Goal: Information Seeking & Learning: Learn about a topic

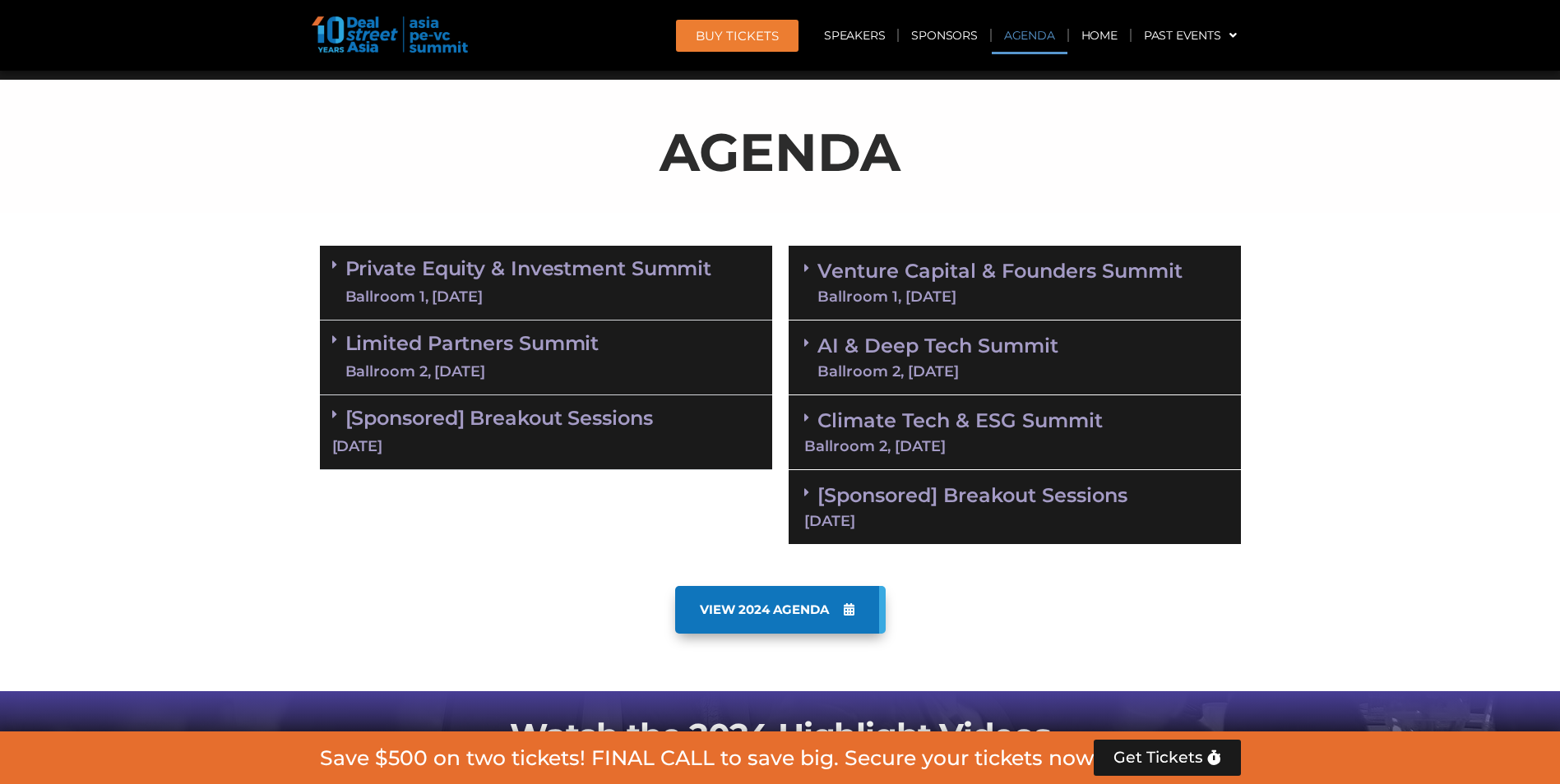
scroll to position [904, 0]
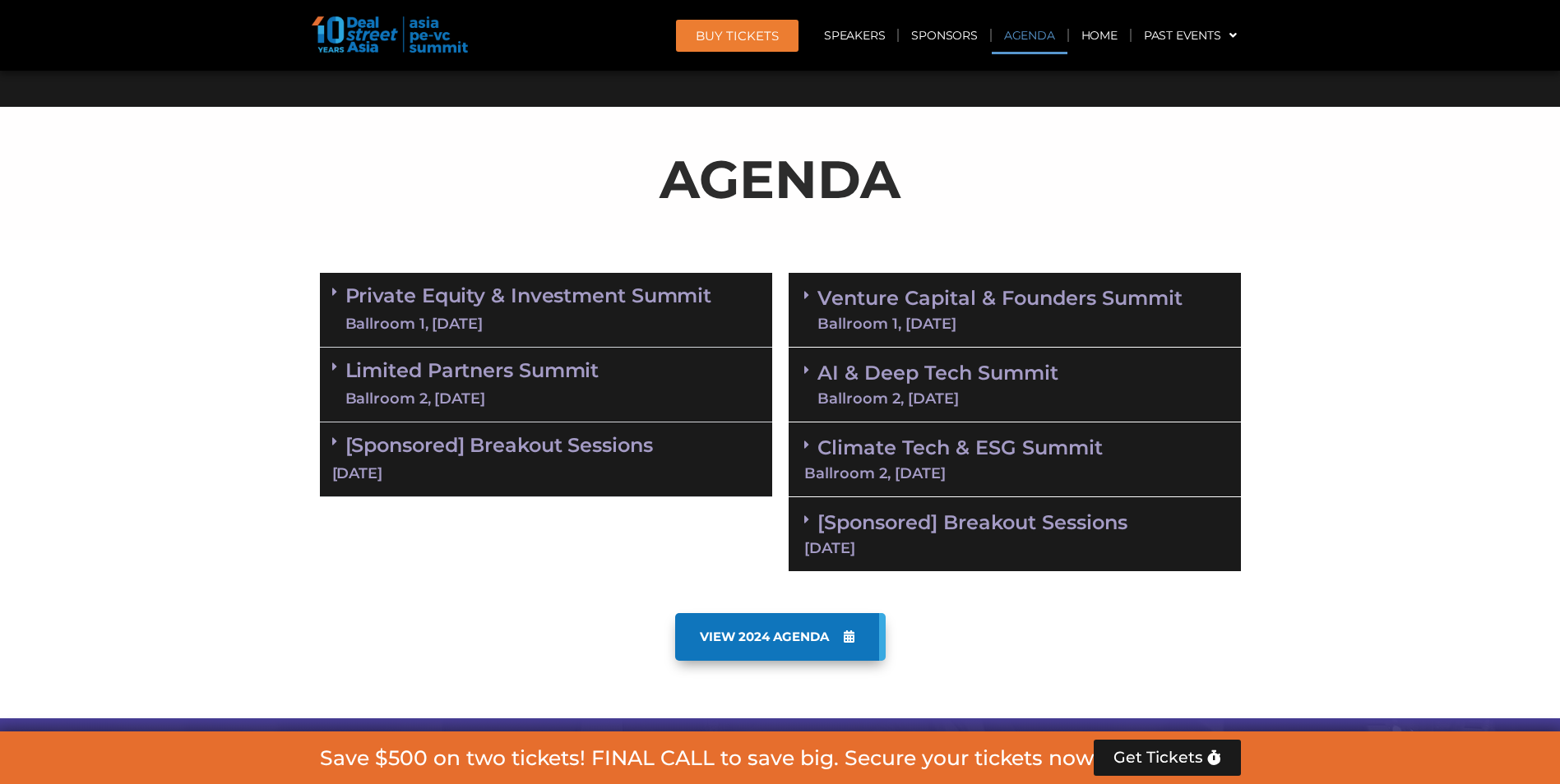
click at [502, 293] on link "Private Equity & Investment Summit Ballroom 1, [DATE]" at bounding box center [529, 310] width 367 height 49
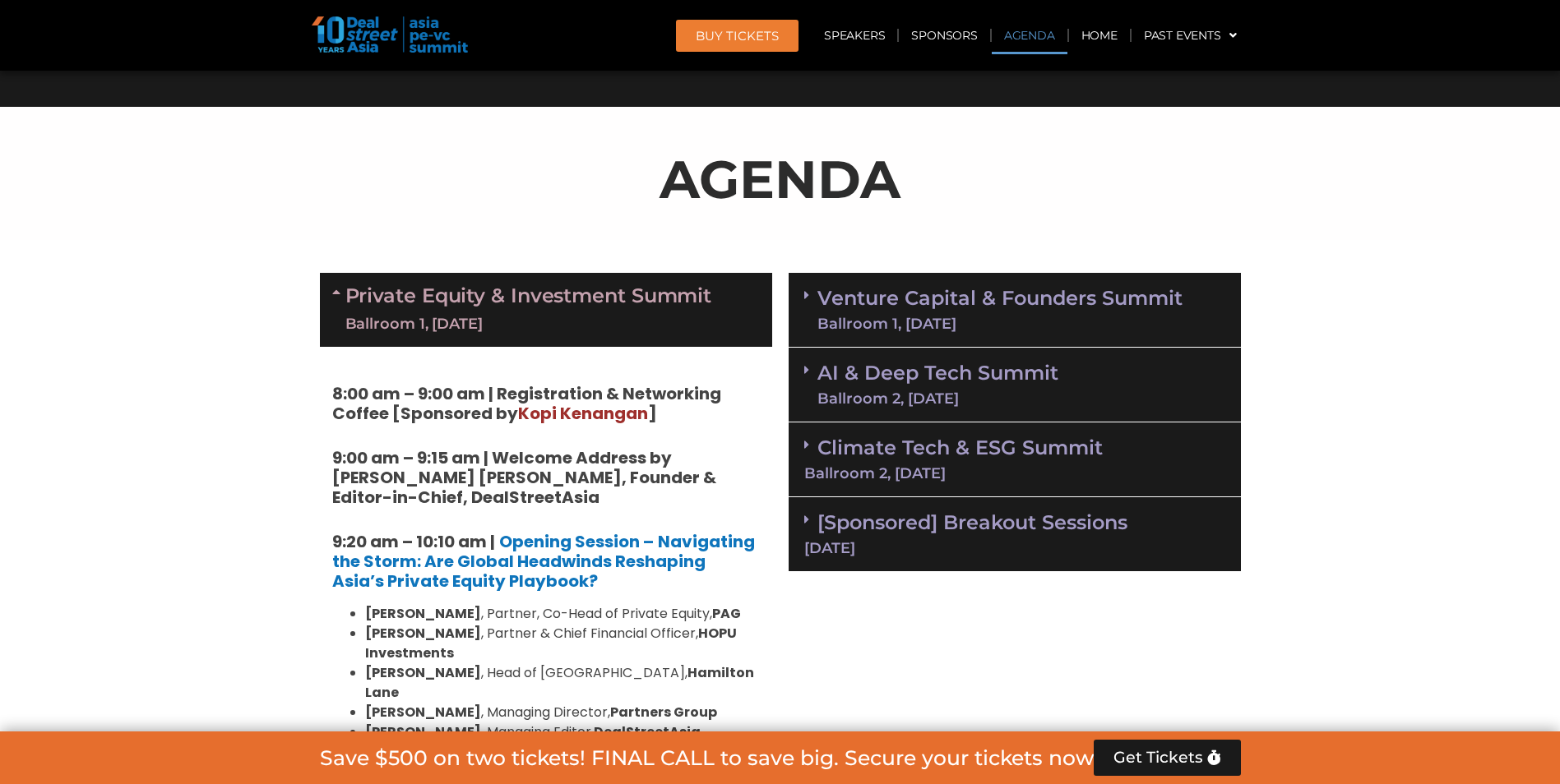
click at [1052, 312] on link "Venture Capital & Founders​ Summit Ballroom 1, [DATE]" at bounding box center [1000, 310] width 365 height 43
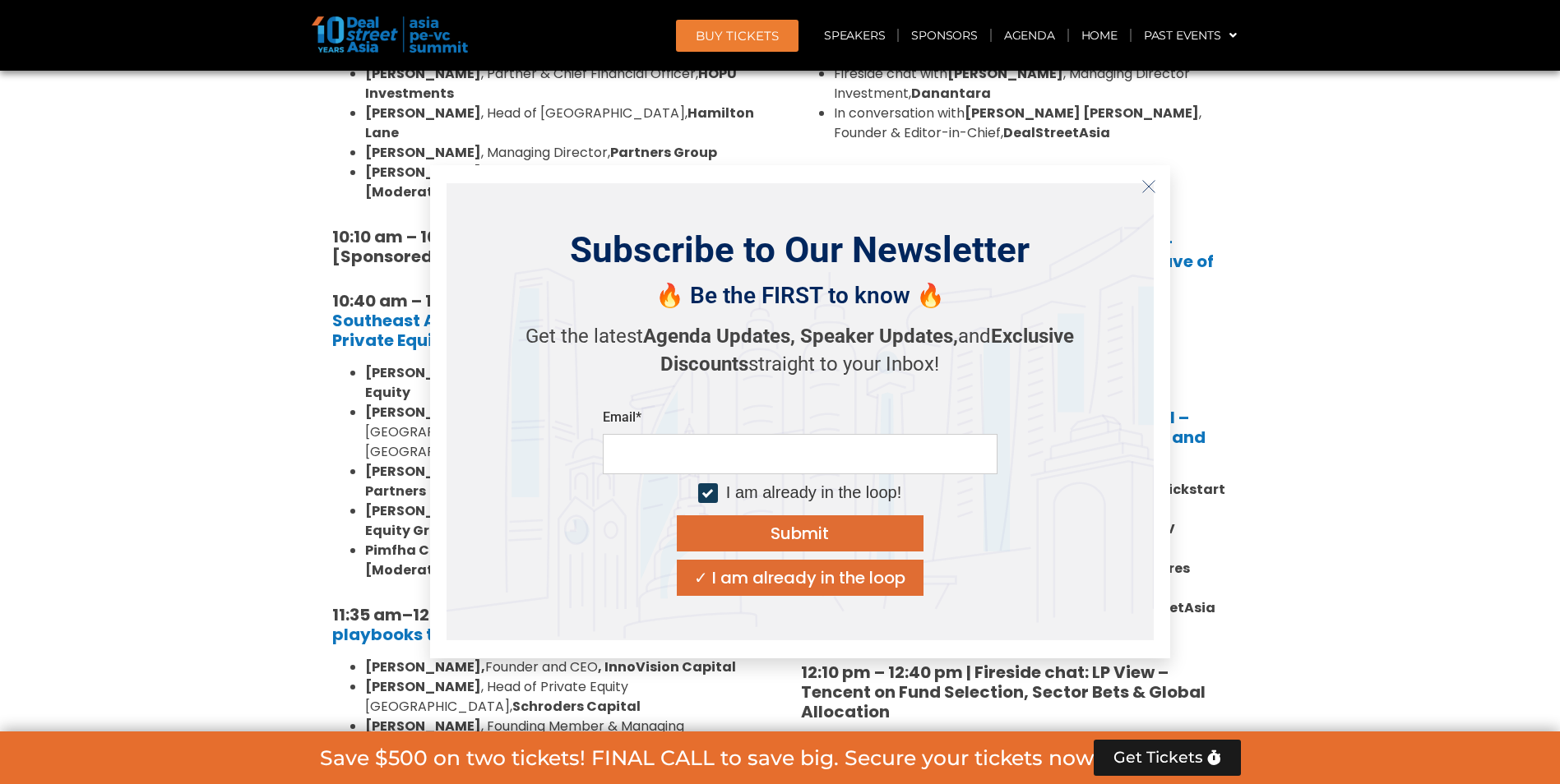
scroll to position [1479, 0]
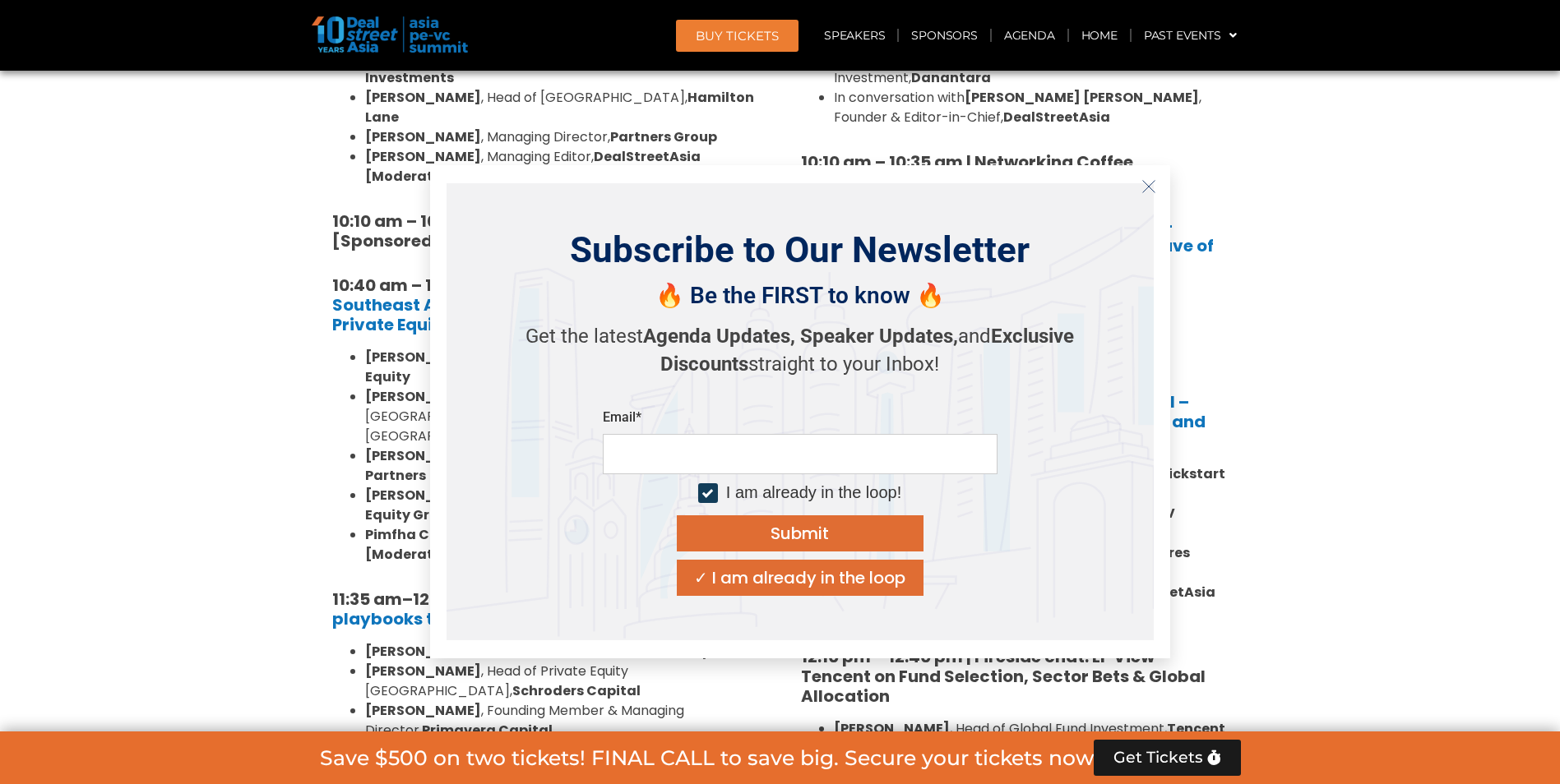
click at [829, 578] on div "✓ I am already in the loop" at bounding box center [800, 577] width 211 height 16
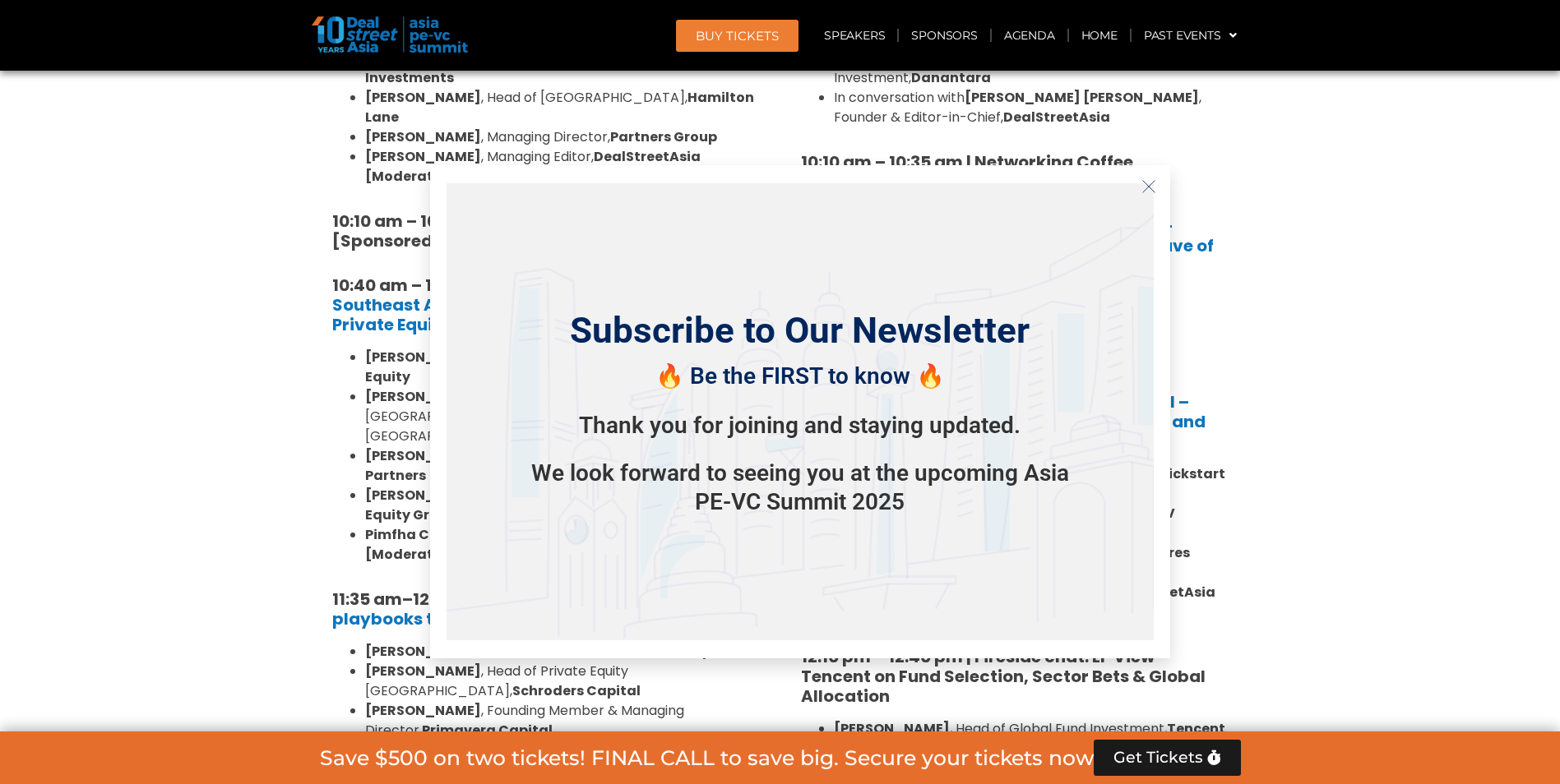
click at [1150, 187] on icon "Close" at bounding box center [1149, 186] width 14 height 14
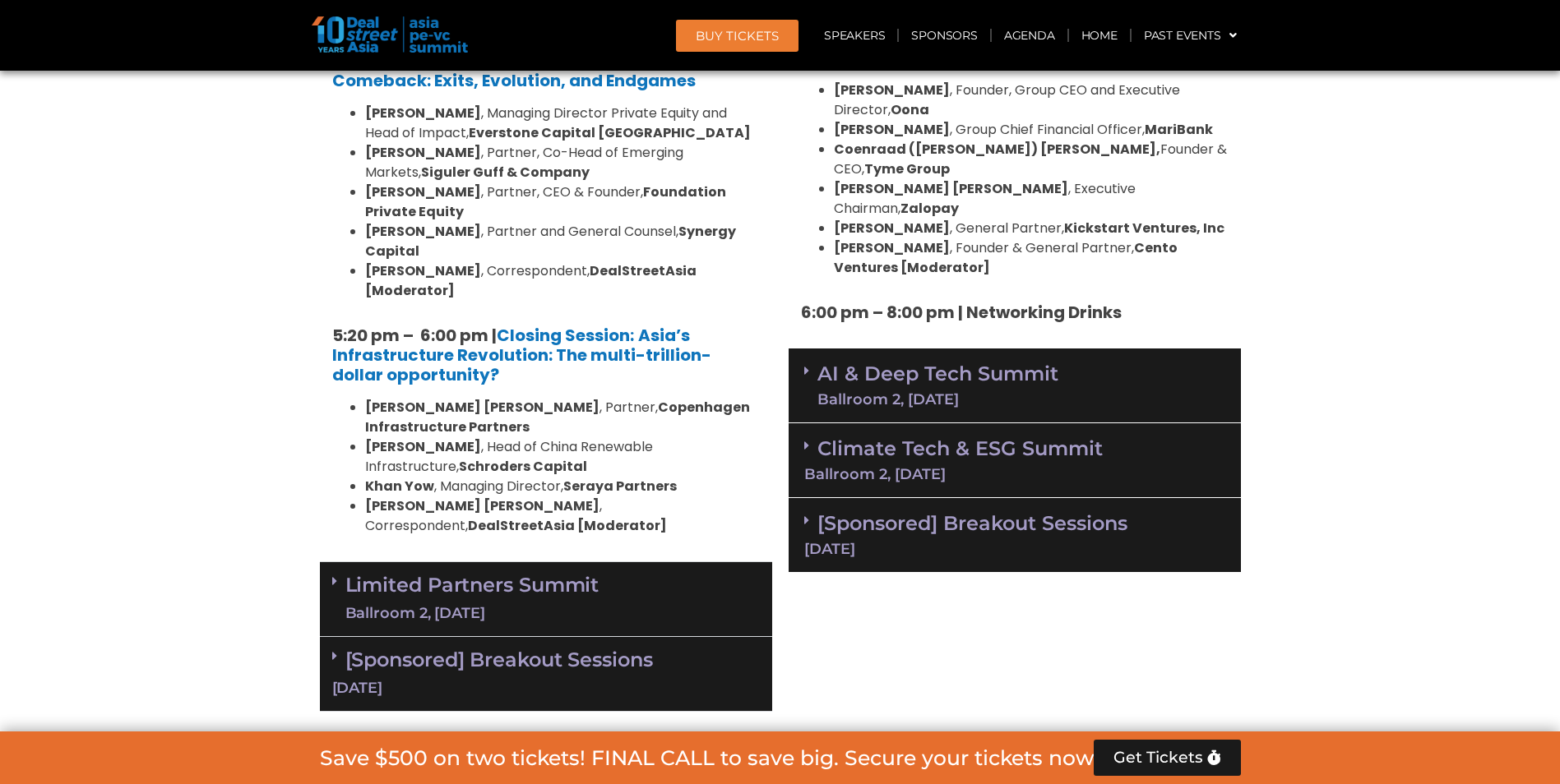
scroll to position [3288, 0]
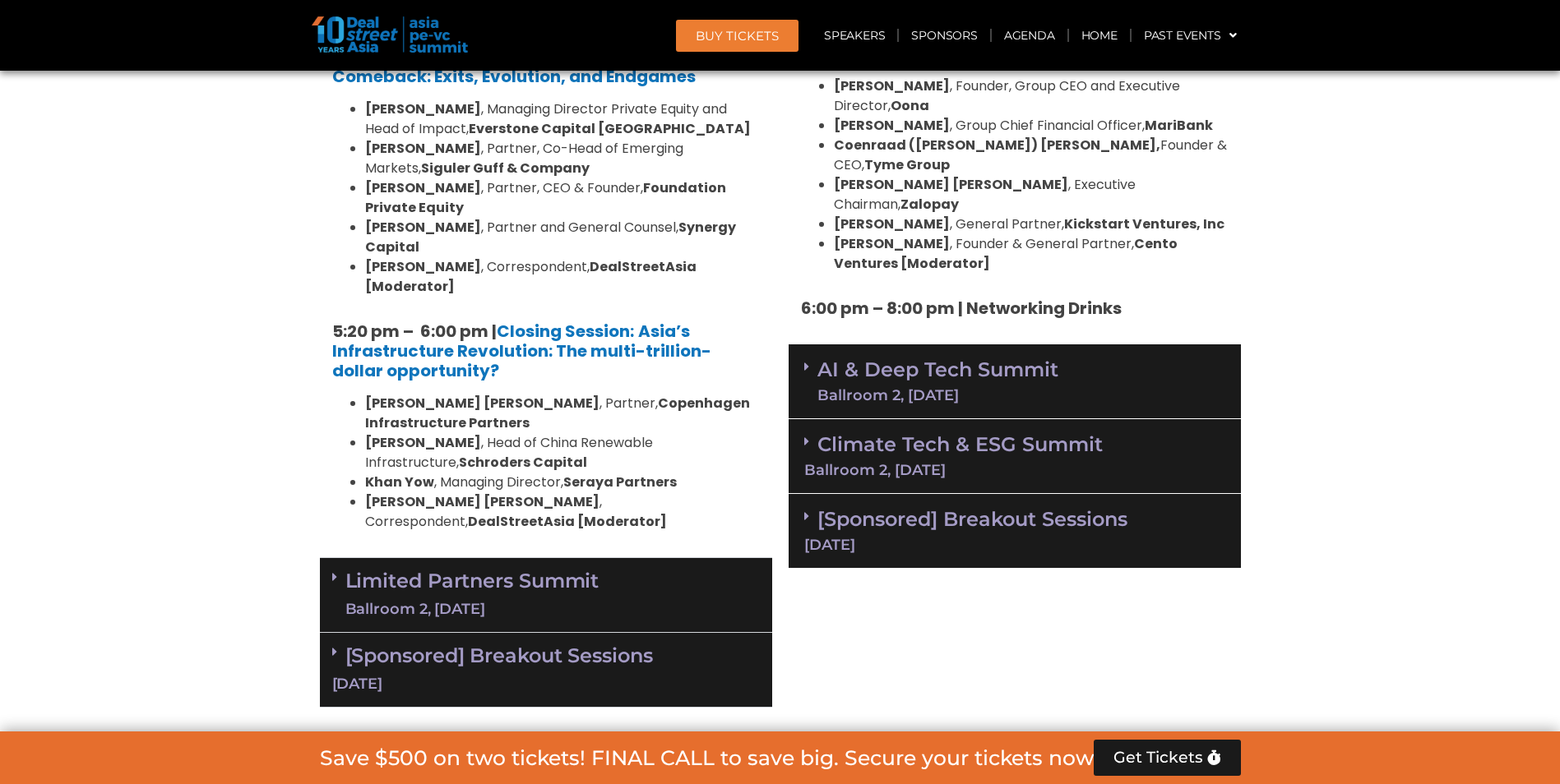
click at [1041, 388] on div "Ballroom 2, [DATE]" at bounding box center [938, 395] width 241 height 14
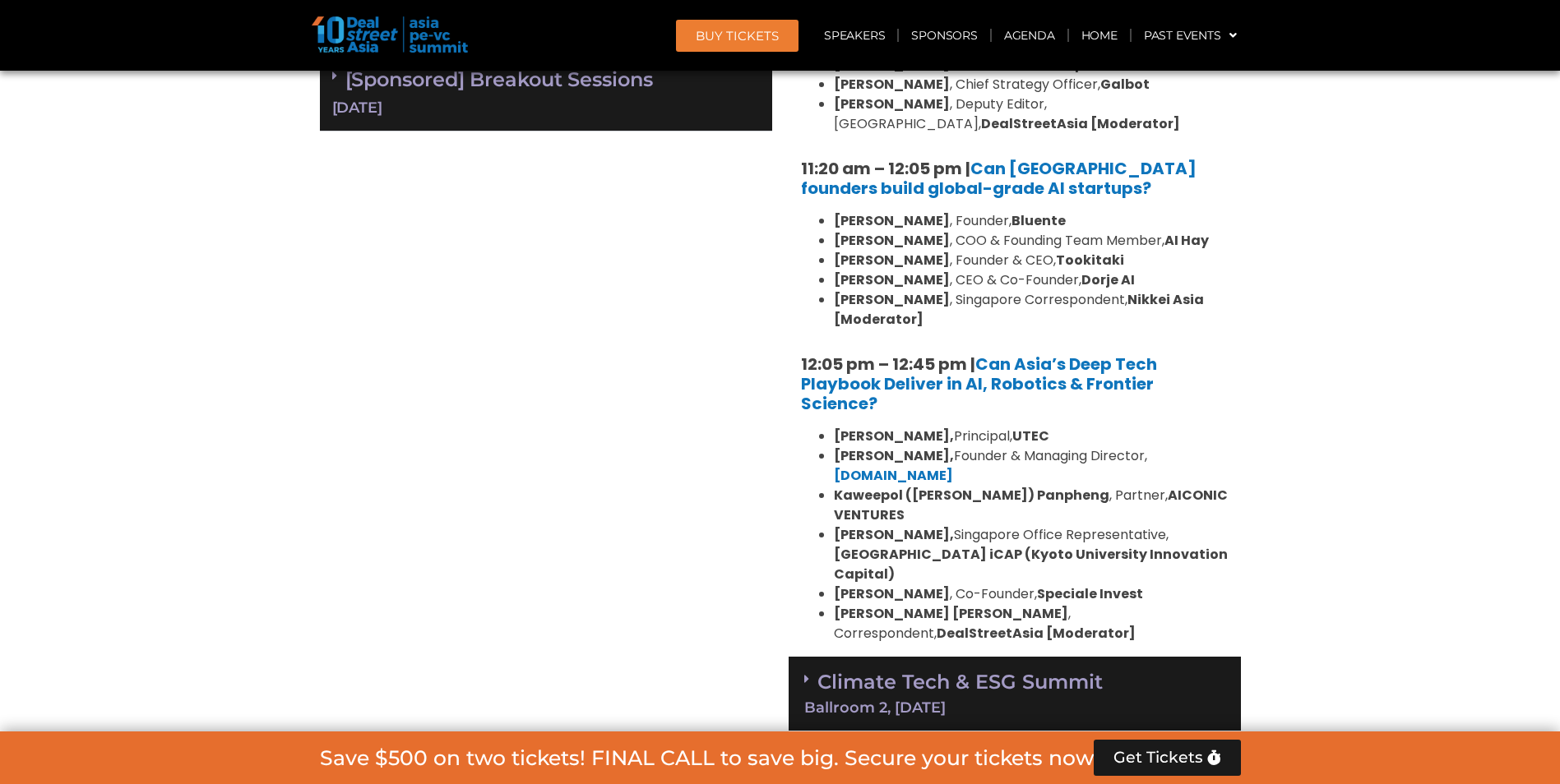
scroll to position [3864, 0]
click at [1079, 671] on link "Climate Tech & ESG Summit Ballroom 2, [DATE]" at bounding box center [1015, 693] width 421 height 45
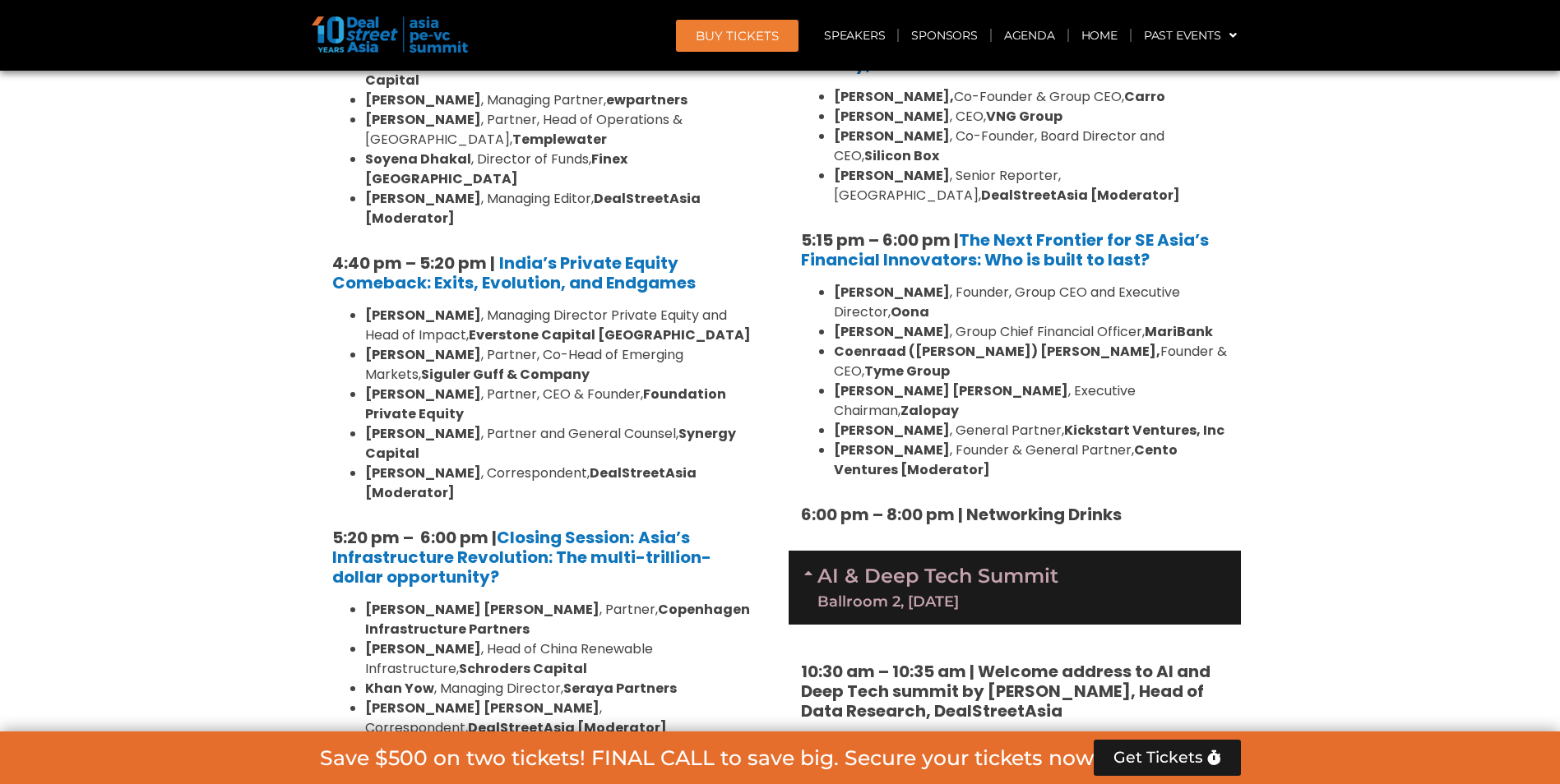
scroll to position [3288, 0]
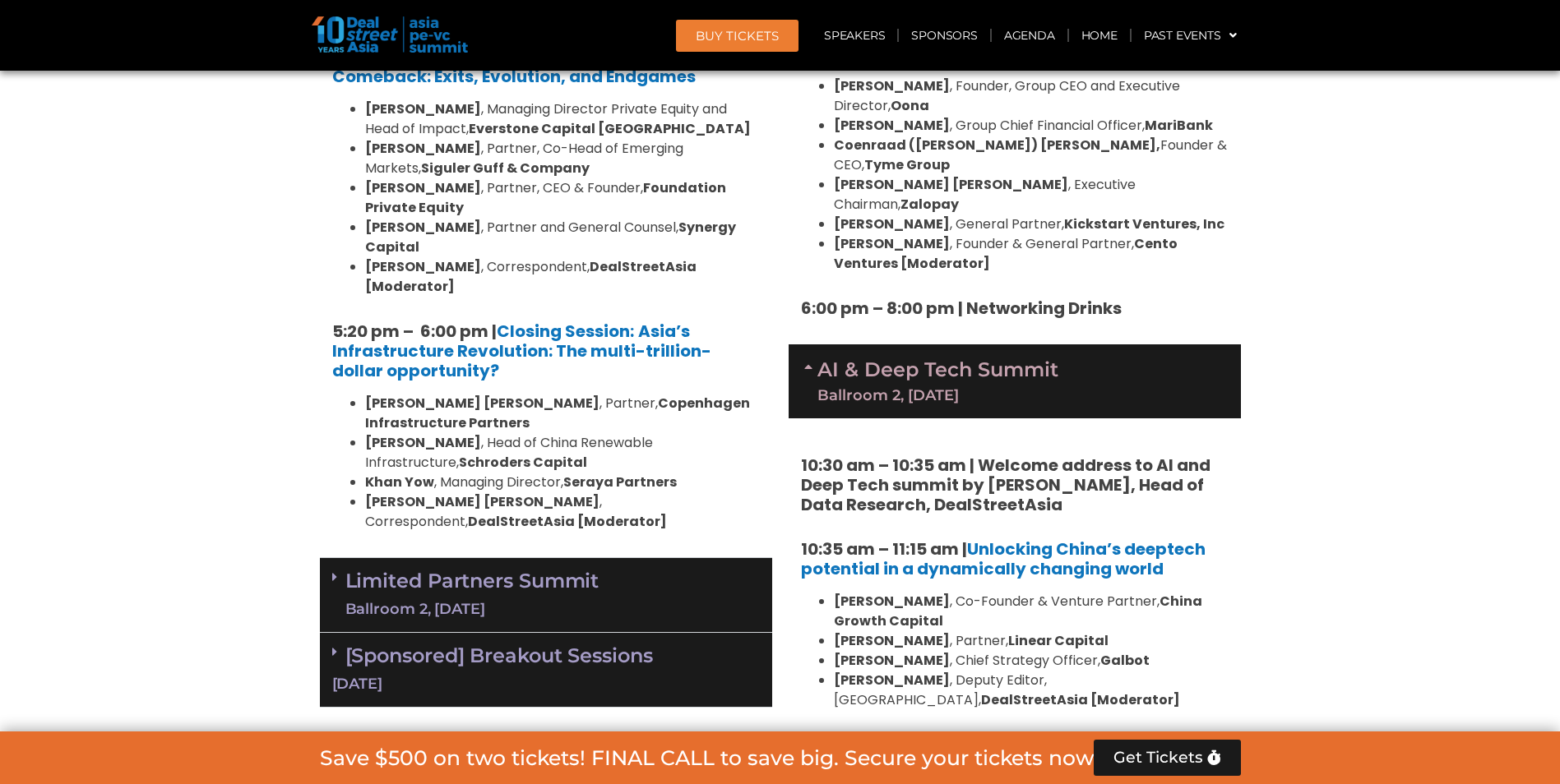
click at [509, 599] on div "Ballroom 2, [DATE]" at bounding box center [473, 609] width 254 height 20
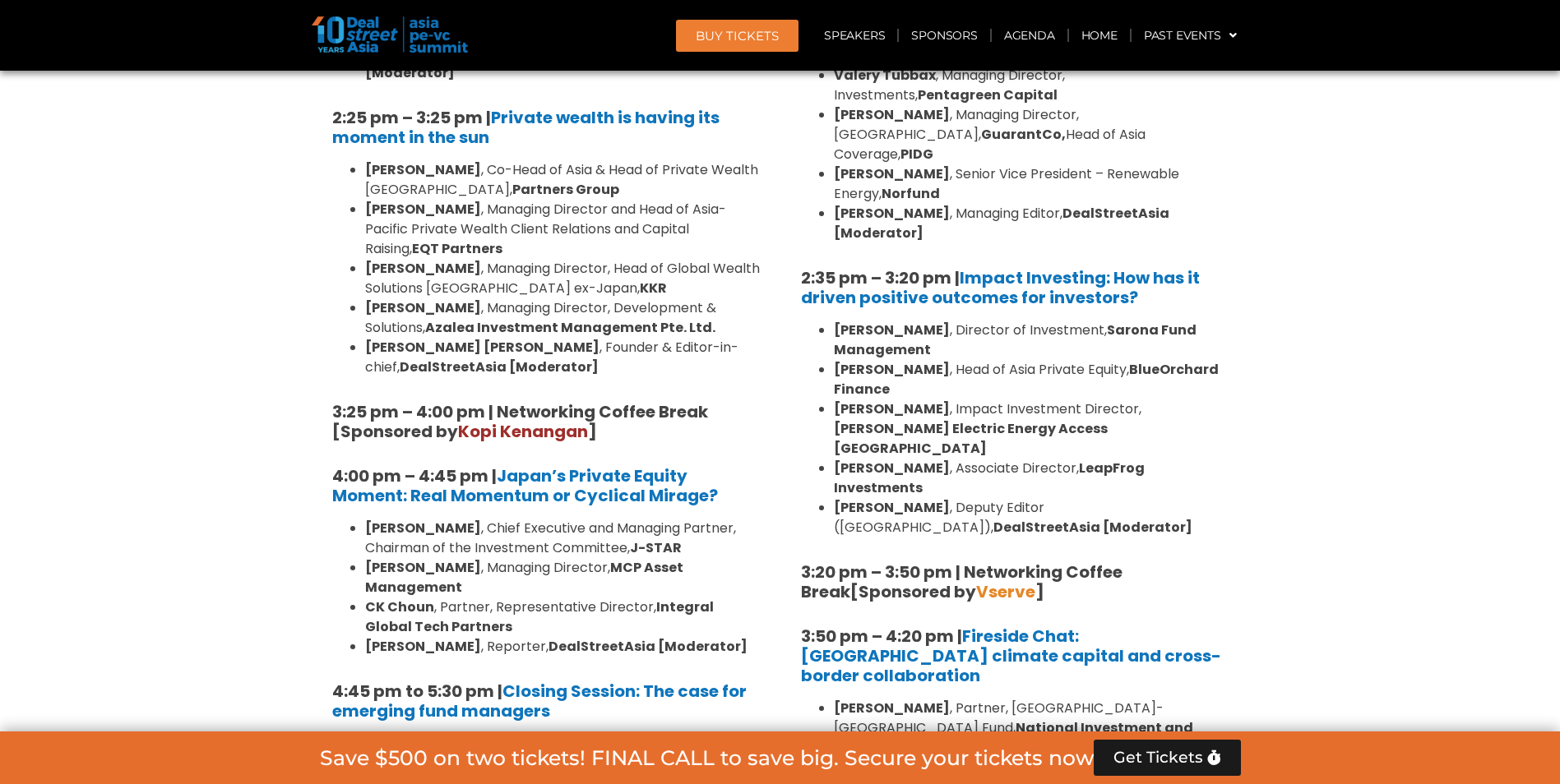
scroll to position [4933, 0]
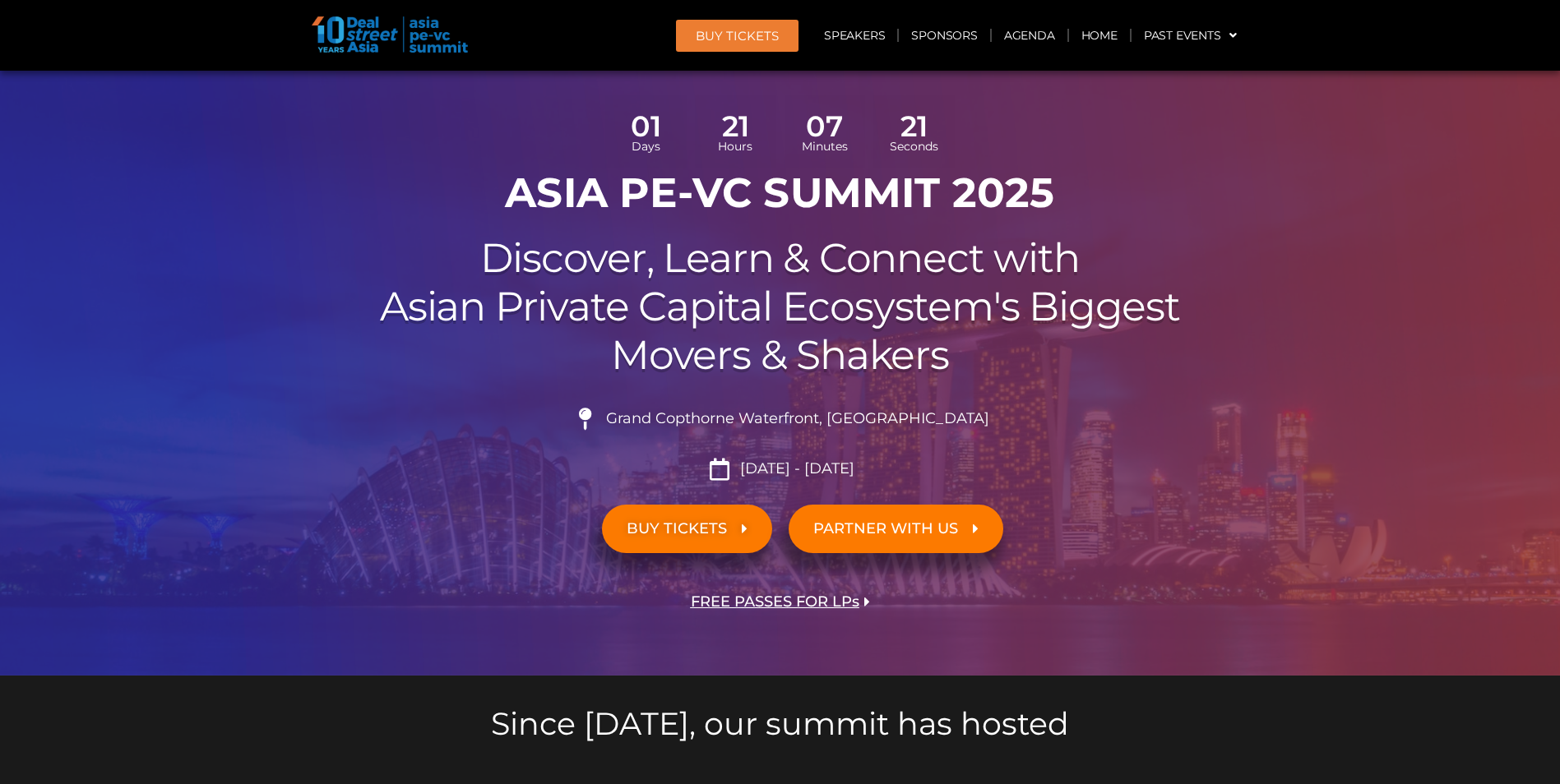
scroll to position [0, 0]
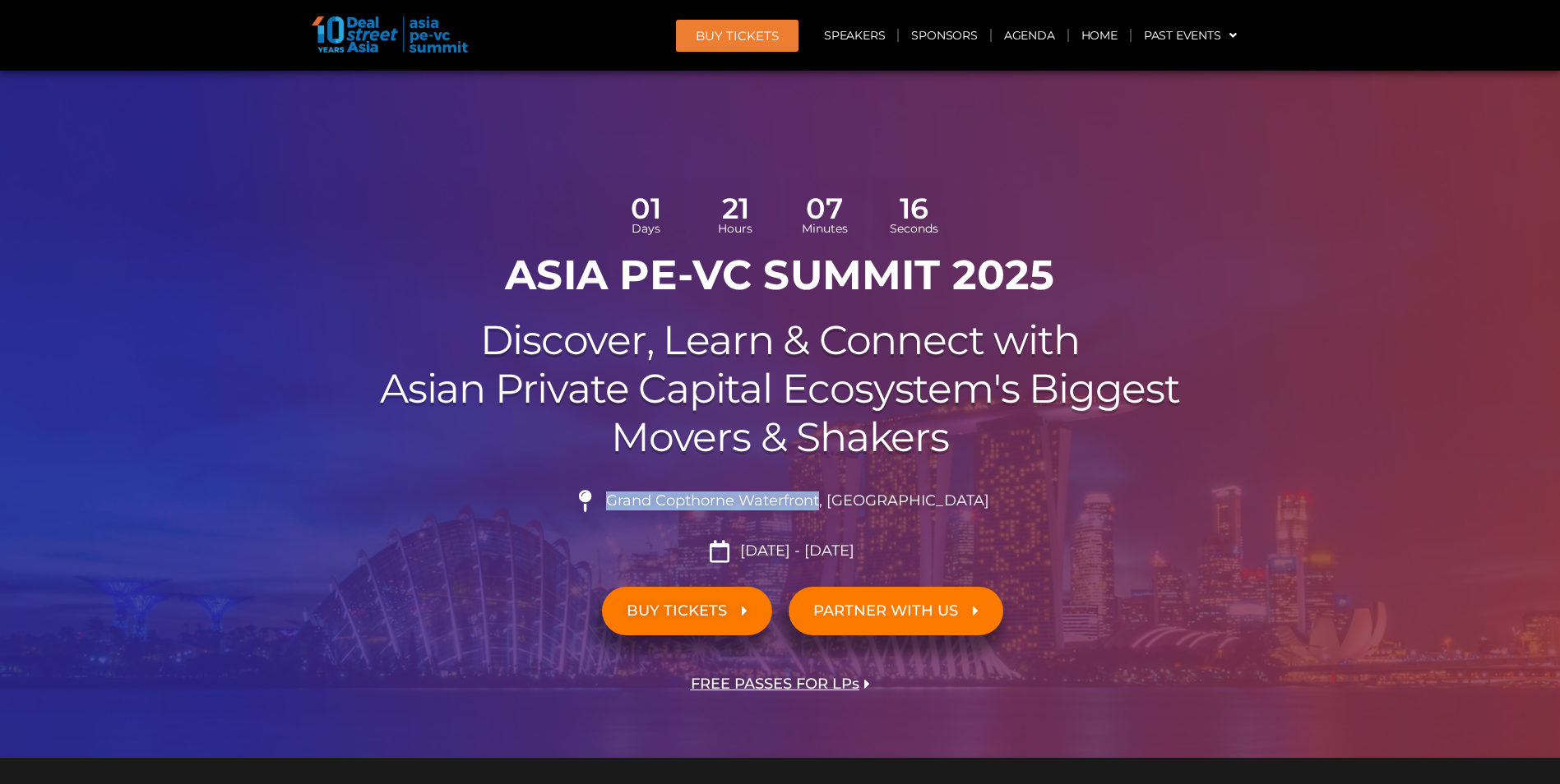
drag, startPoint x: 650, startPoint y: 497, endPoint x: 861, endPoint y: 505, distance: 211.2
click at [861, 505] on span "Grand Copthorne Waterfront, [GEOGRAPHIC_DATA]​" at bounding box center [795, 501] width 387 height 18
copy span "Grand Copthorne Waterfront"
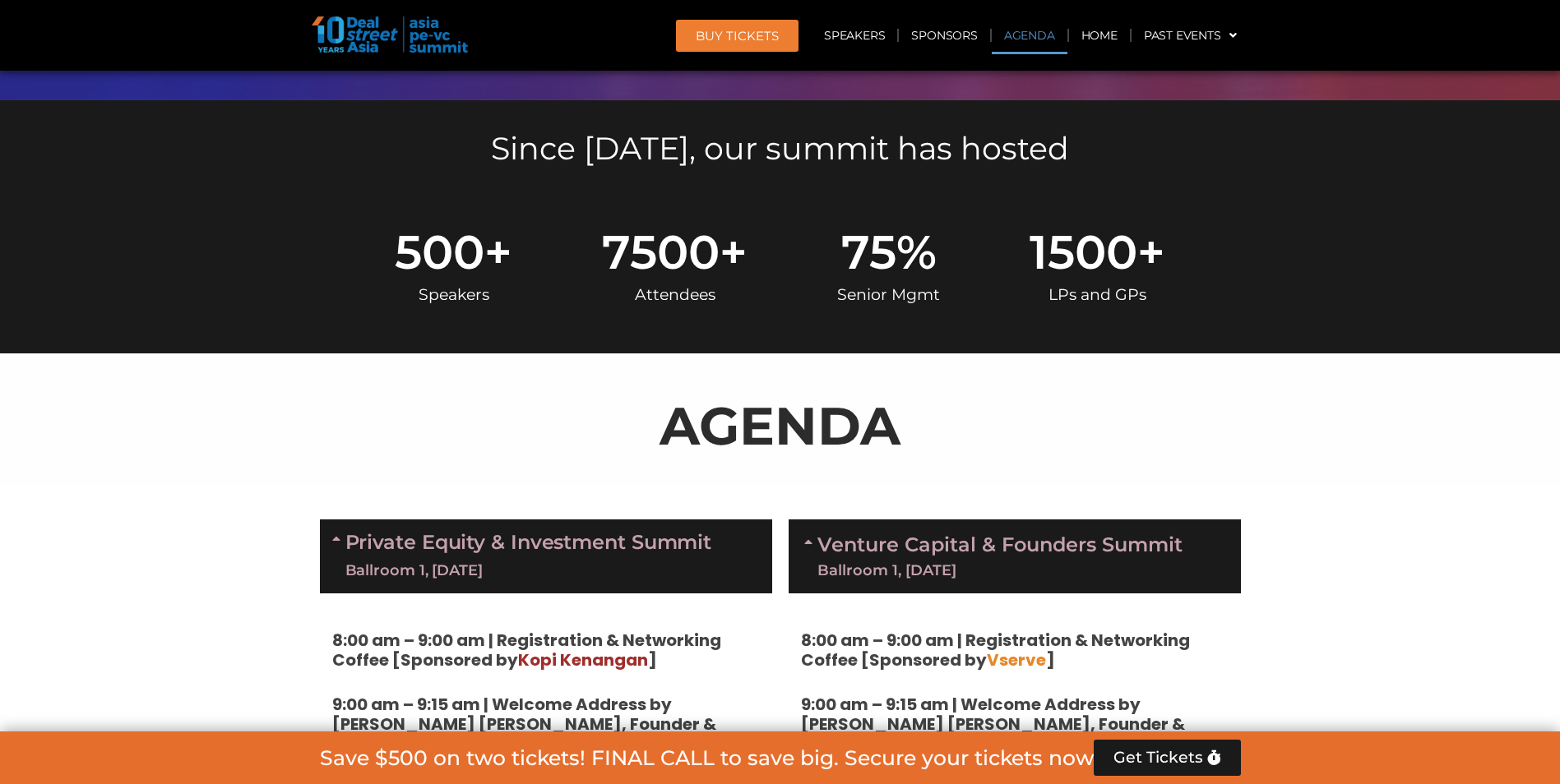
scroll to position [1151, 0]
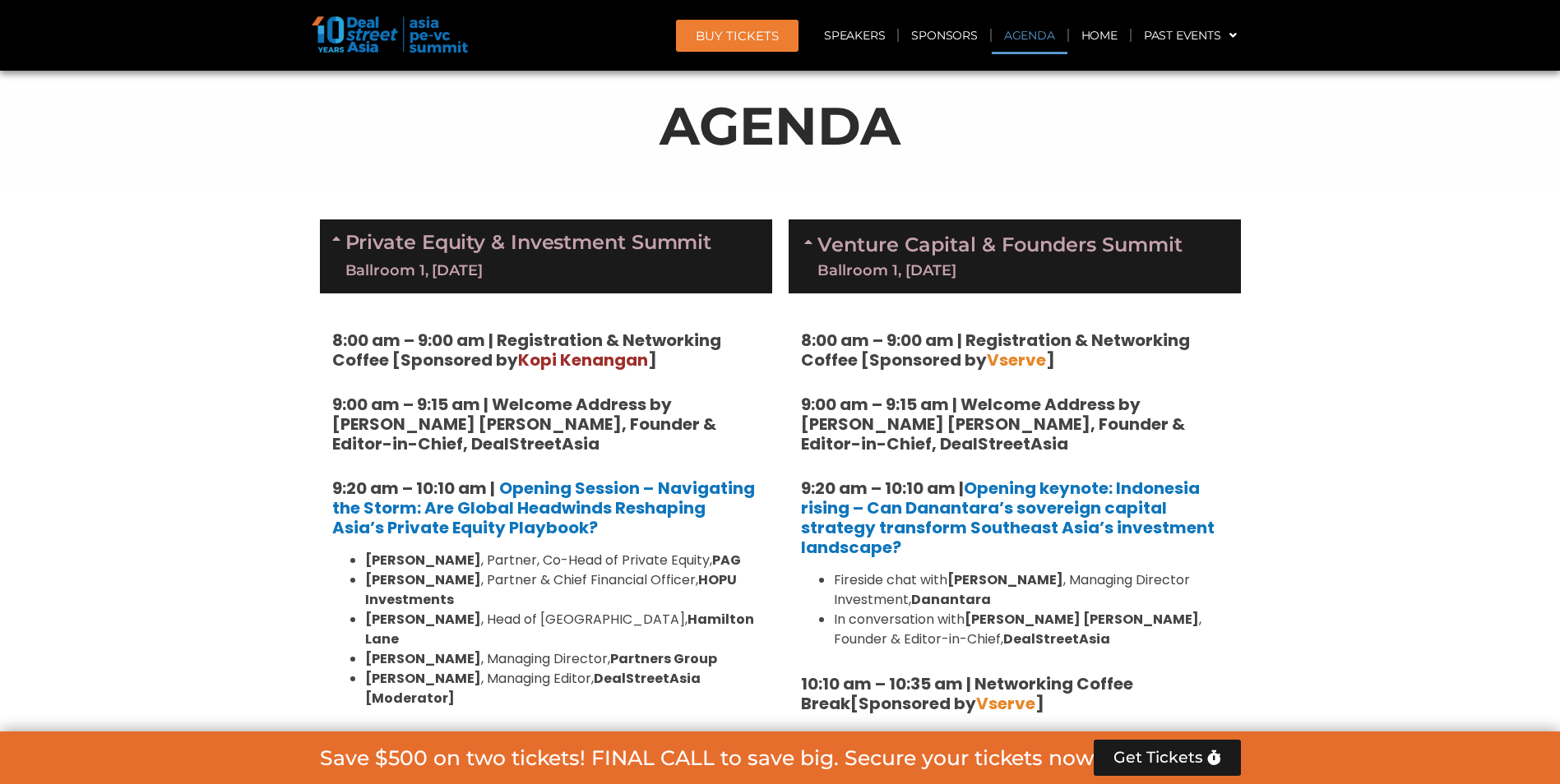
scroll to position [987, 0]
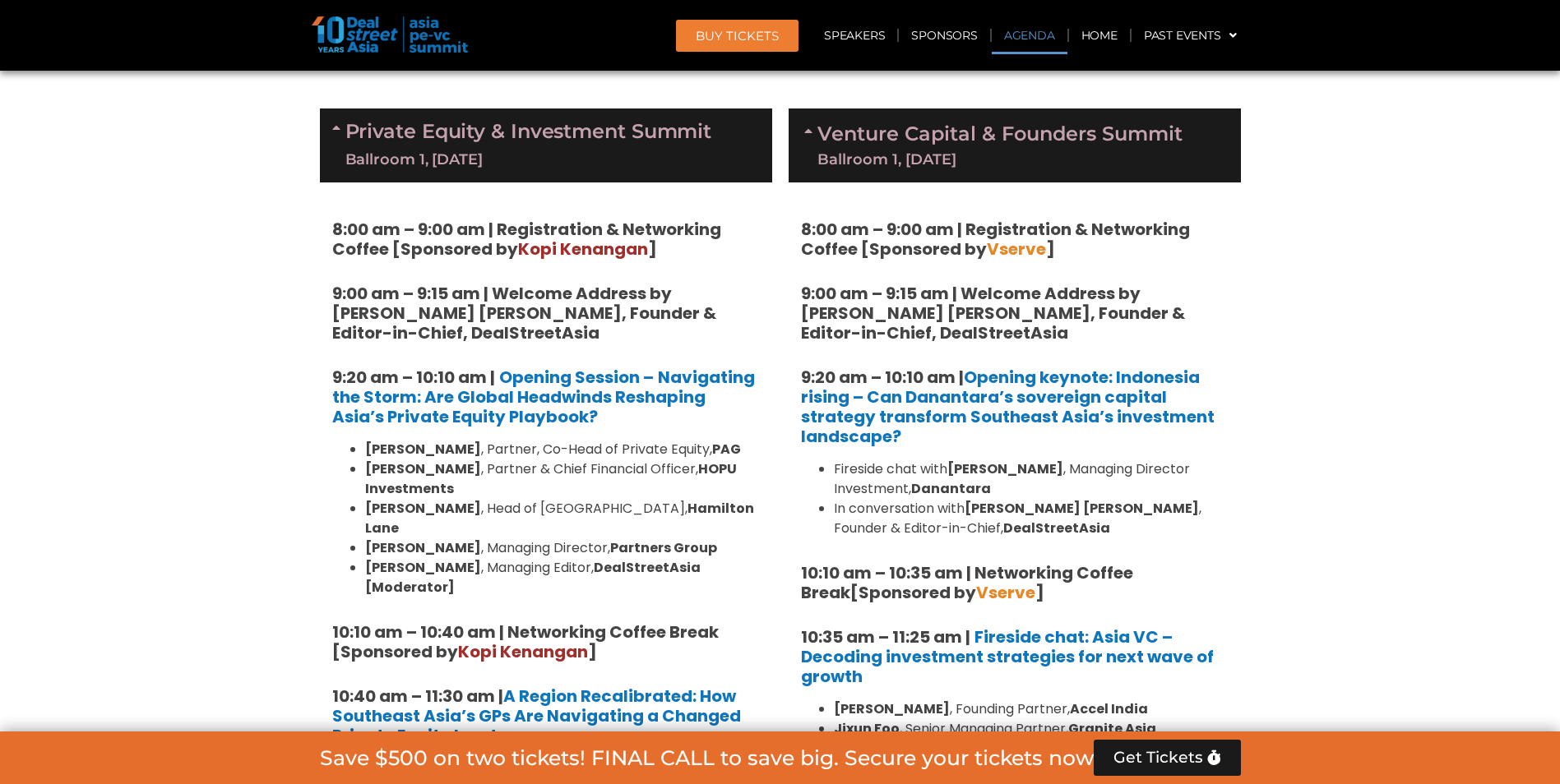
click at [622, 153] on div "Ballroom 1, [DATE]" at bounding box center [529, 160] width 367 height 20
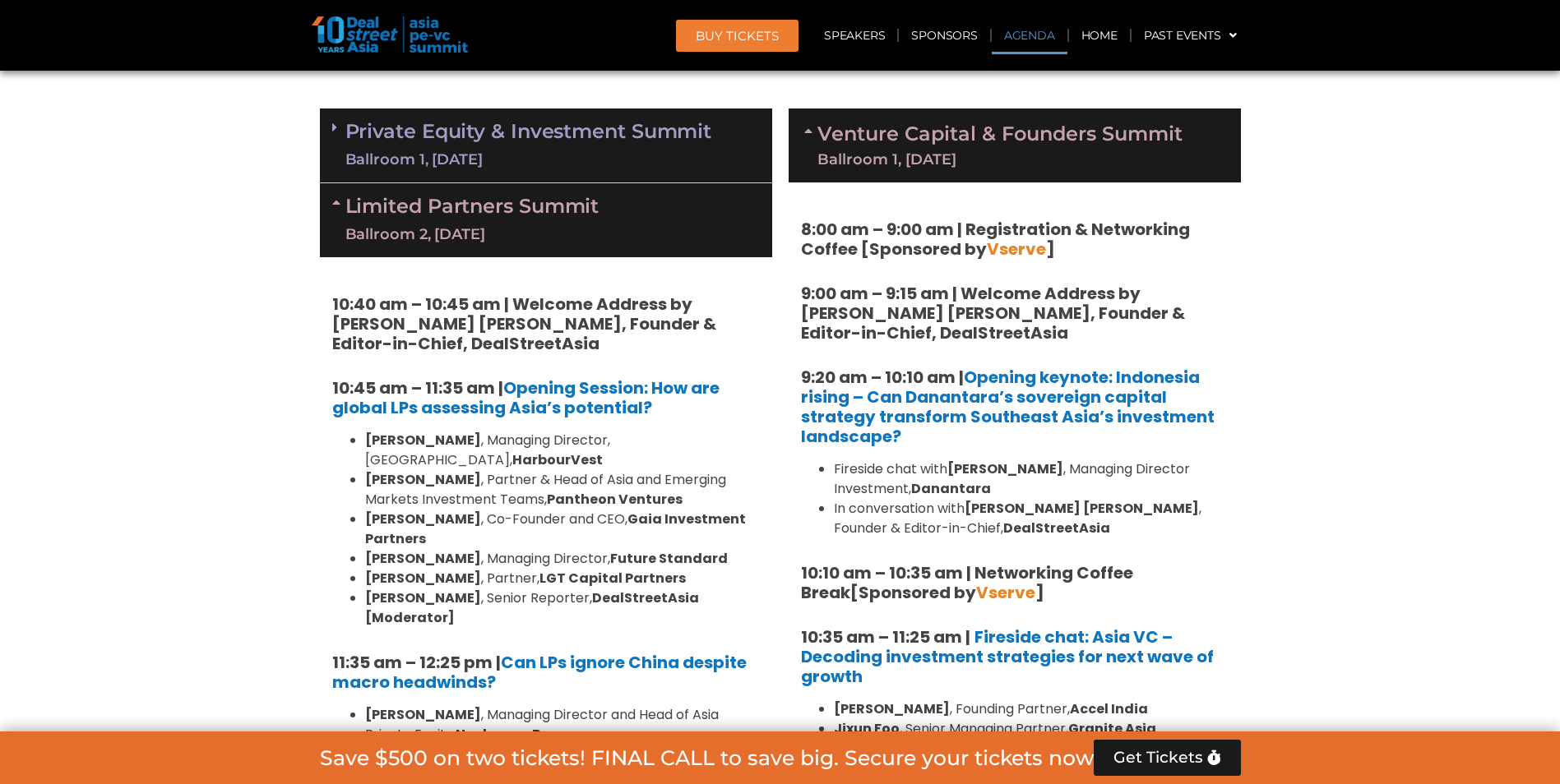
click at [622, 153] on div "Ballroom 1, [DATE]" at bounding box center [529, 160] width 367 height 20
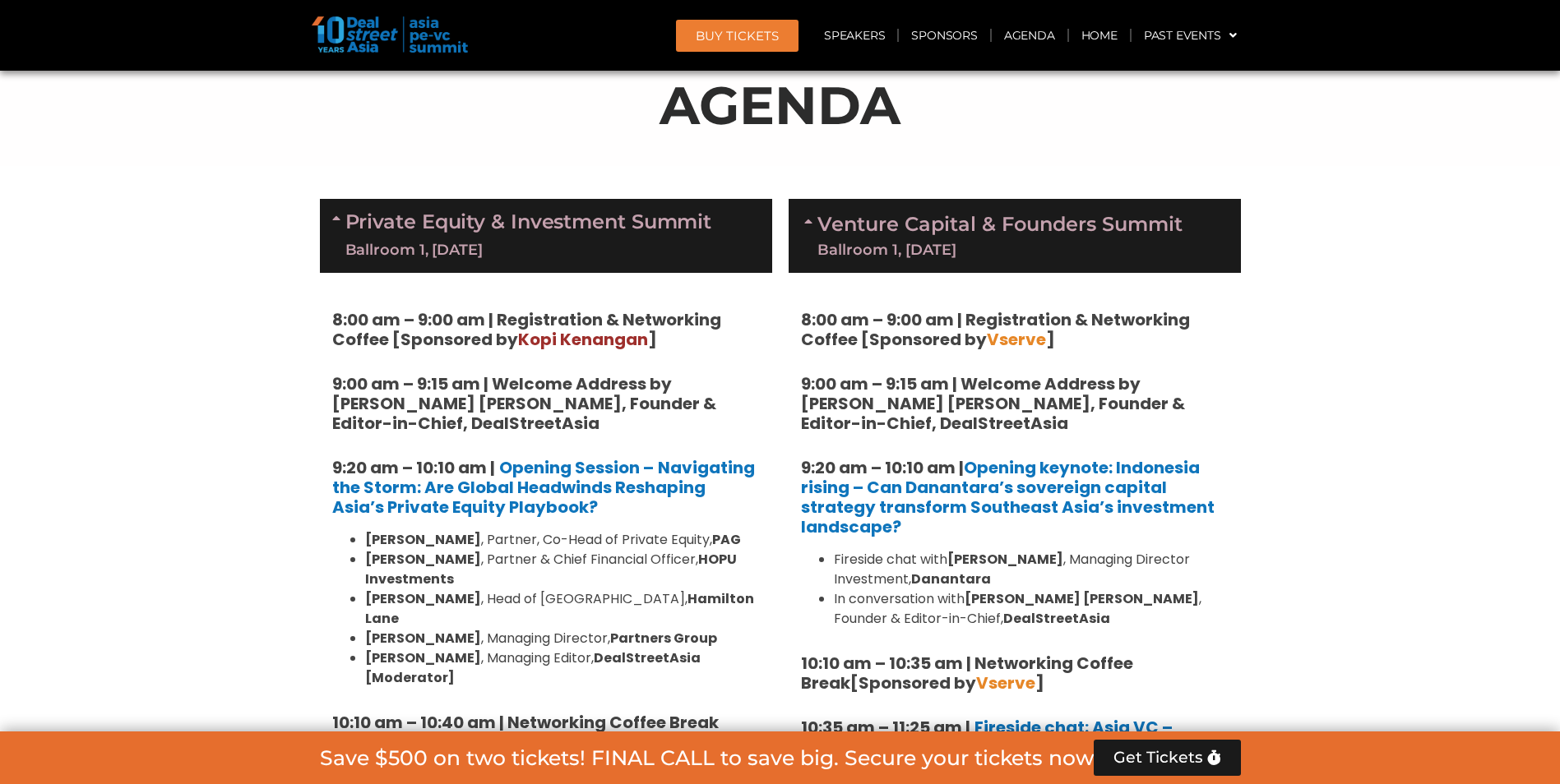
scroll to position [0, 0]
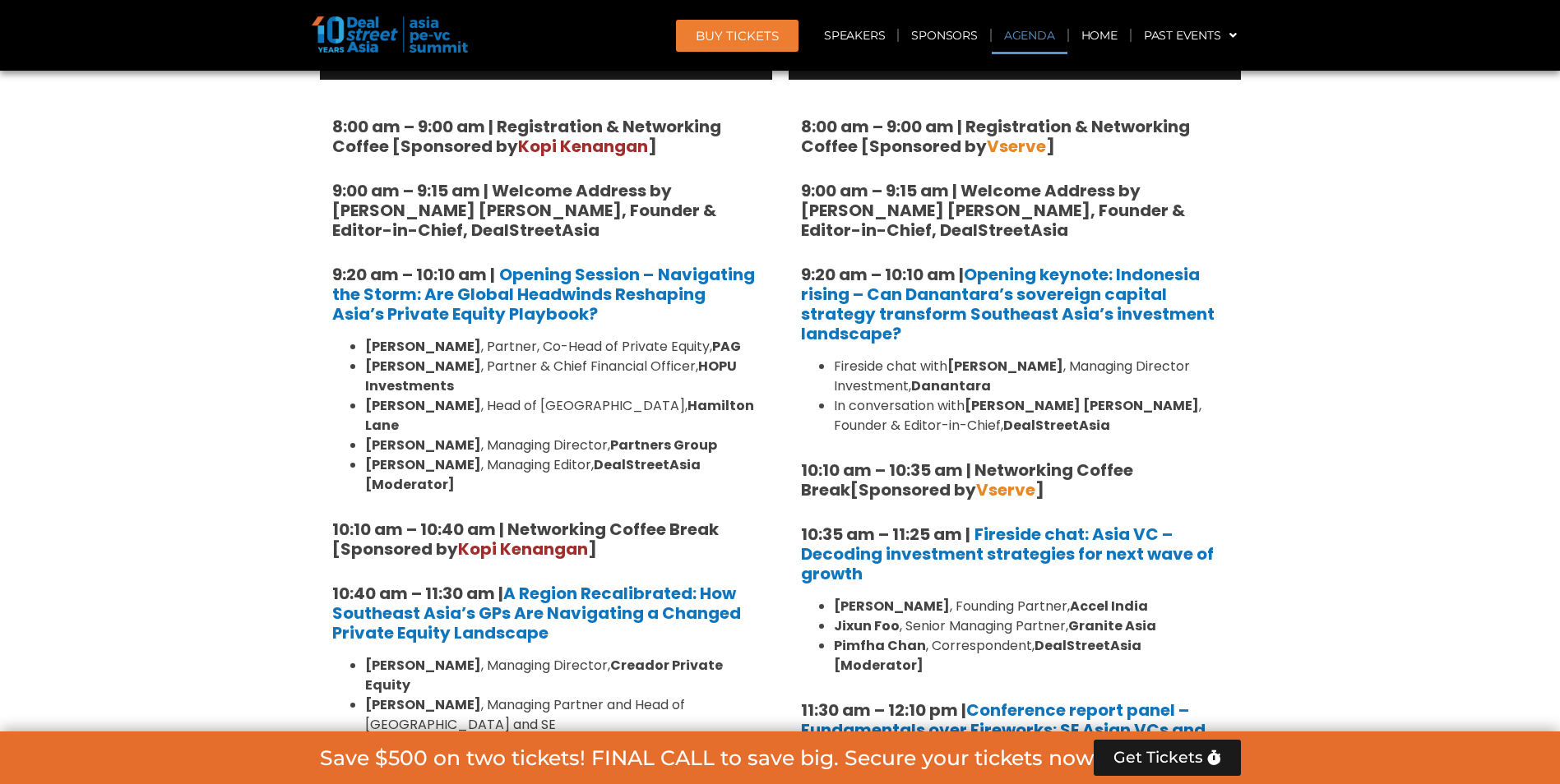
scroll to position [1069, 0]
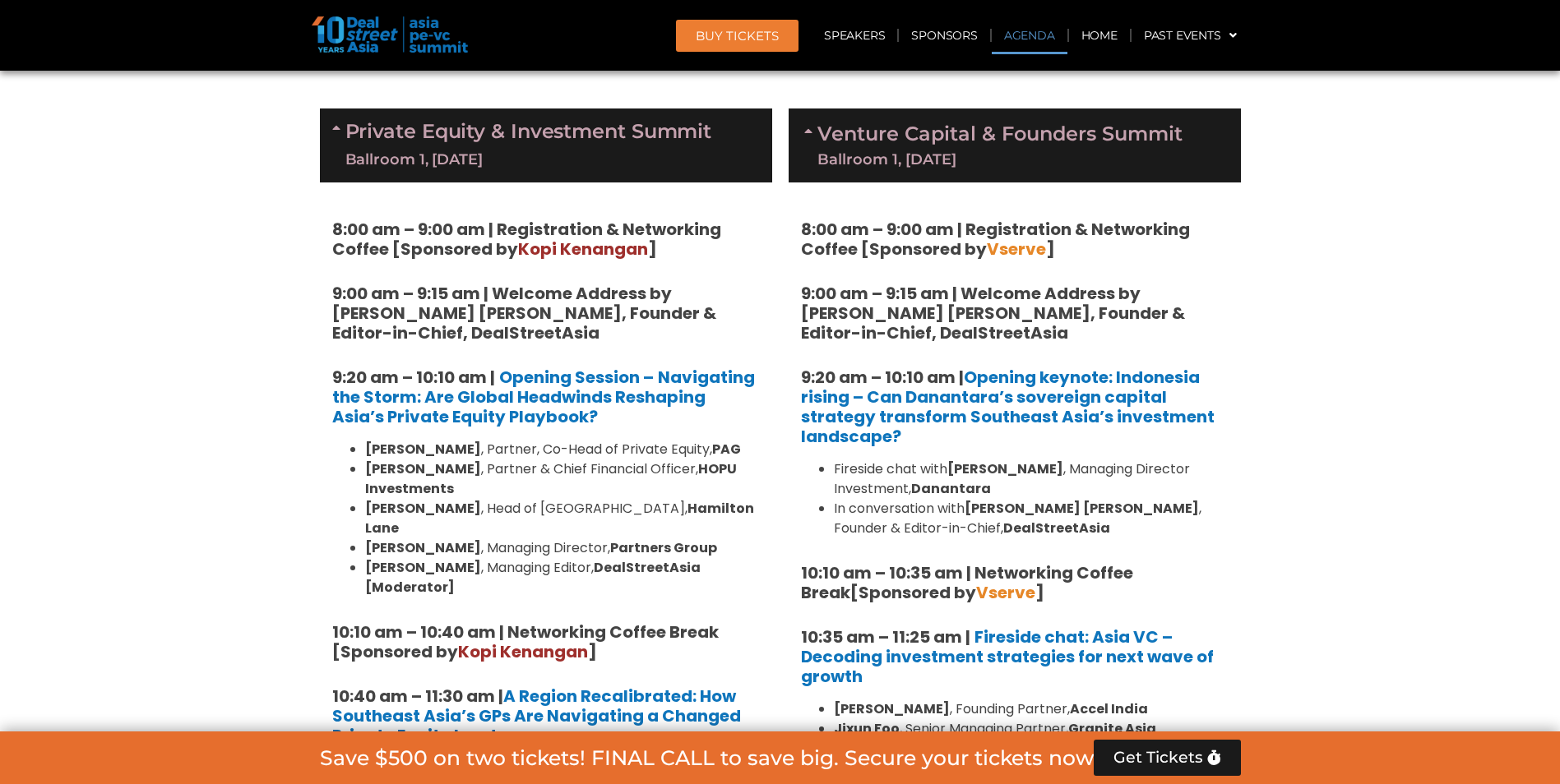
drag, startPoint x: 285, startPoint y: 97, endPoint x: 489, endPoint y: 149, distance: 210.5
drag, startPoint x: 489, startPoint y: 149, endPoint x: 577, endPoint y: 179, distance: 93.0
click at [578, 179] on div "Private Equity & Investment Summit Ballroom 1, [DATE]" at bounding box center [546, 145] width 452 height 74
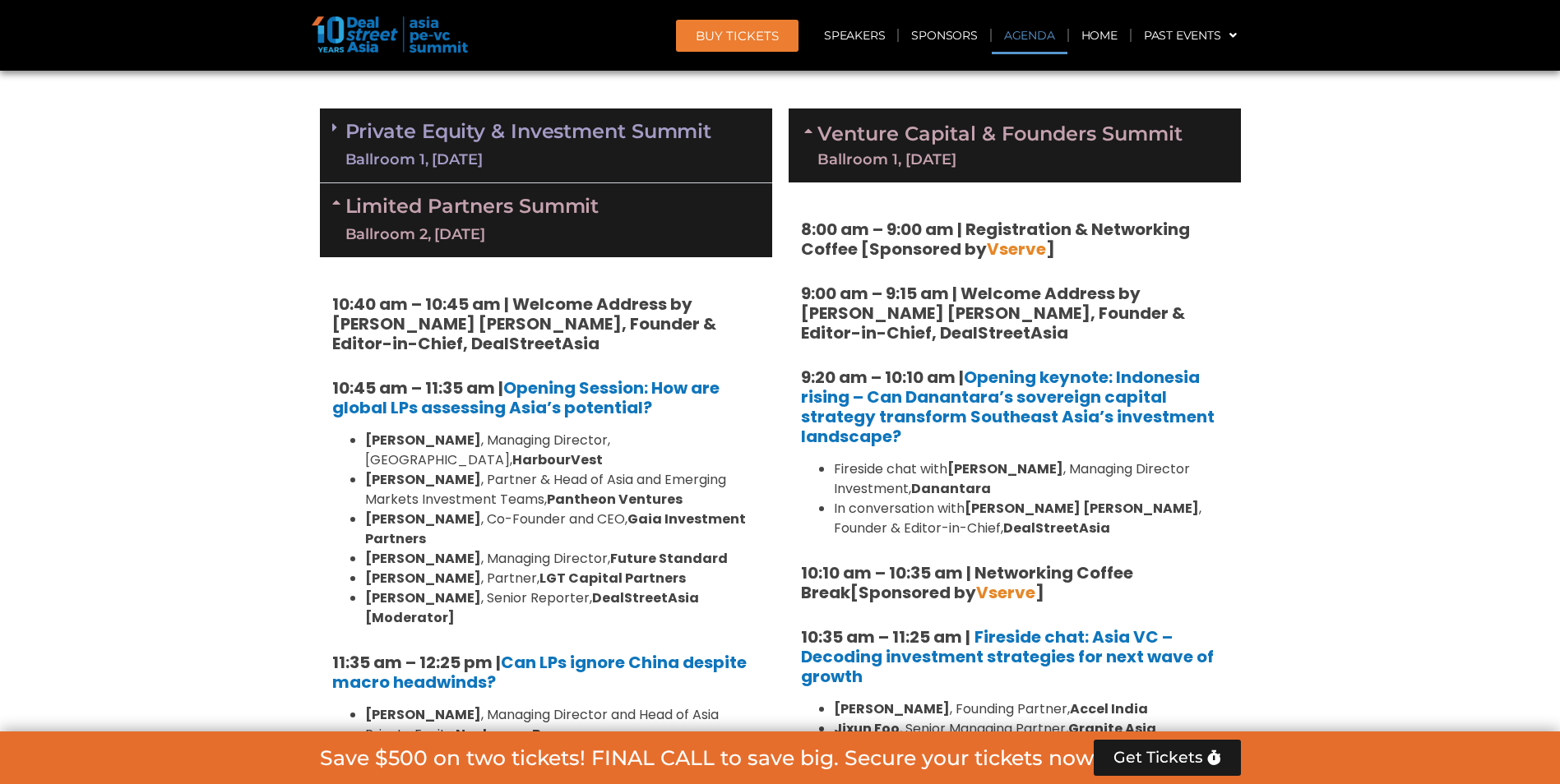
drag, startPoint x: 505, startPoint y: 139, endPoint x: 488, endPoint y: 140, distance: 17.0
click at [490, 139] on link "Private Equity & Investment Summit Ballroom 1, [DATE]" at bounding box center [529, 146] width 367 height 49
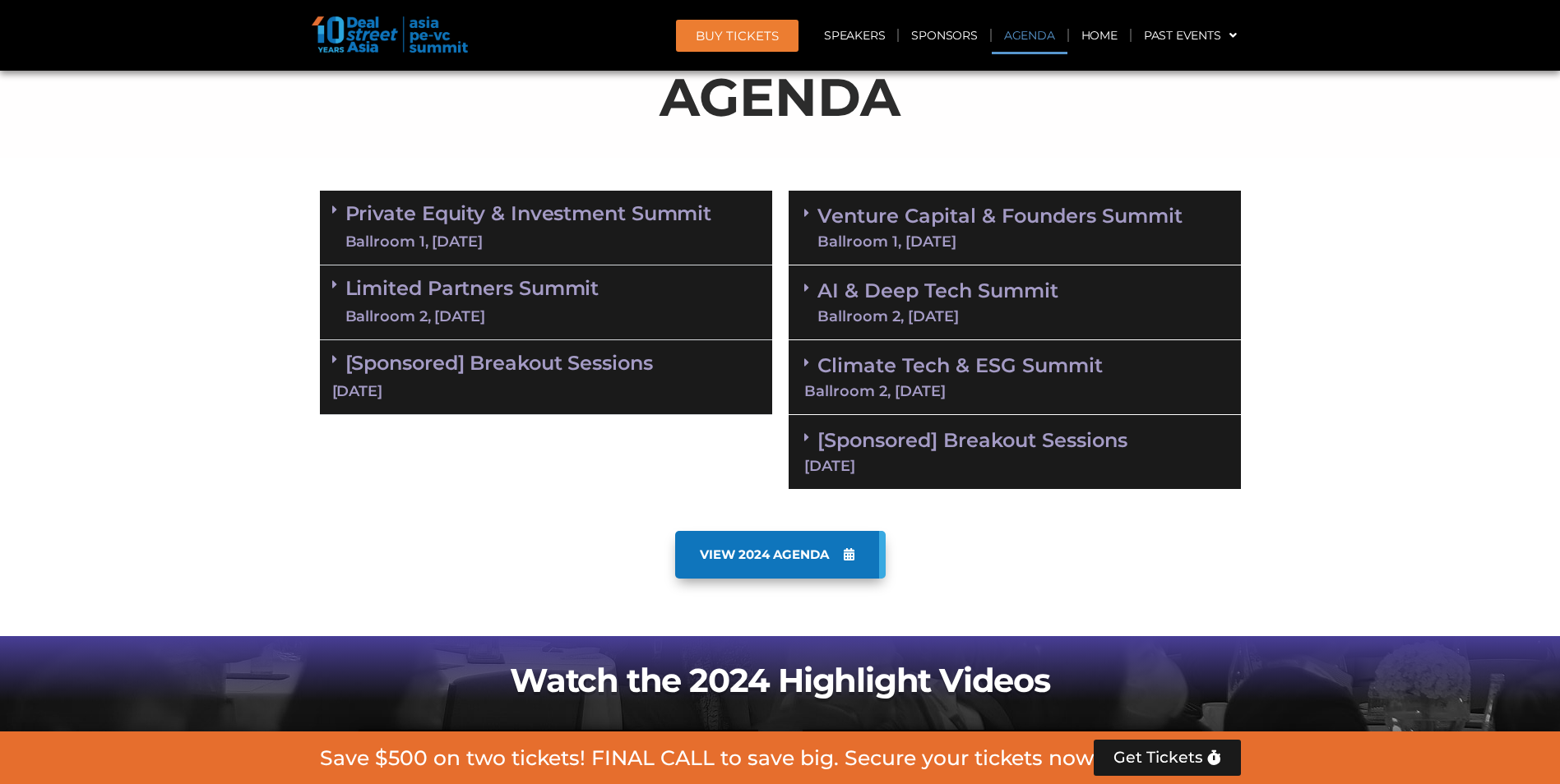
scroll to position [987, 0]
click at [800, 561] on span "VIEW 2024 AGENDA" at bounding box center [765, 554] width 129 height 14
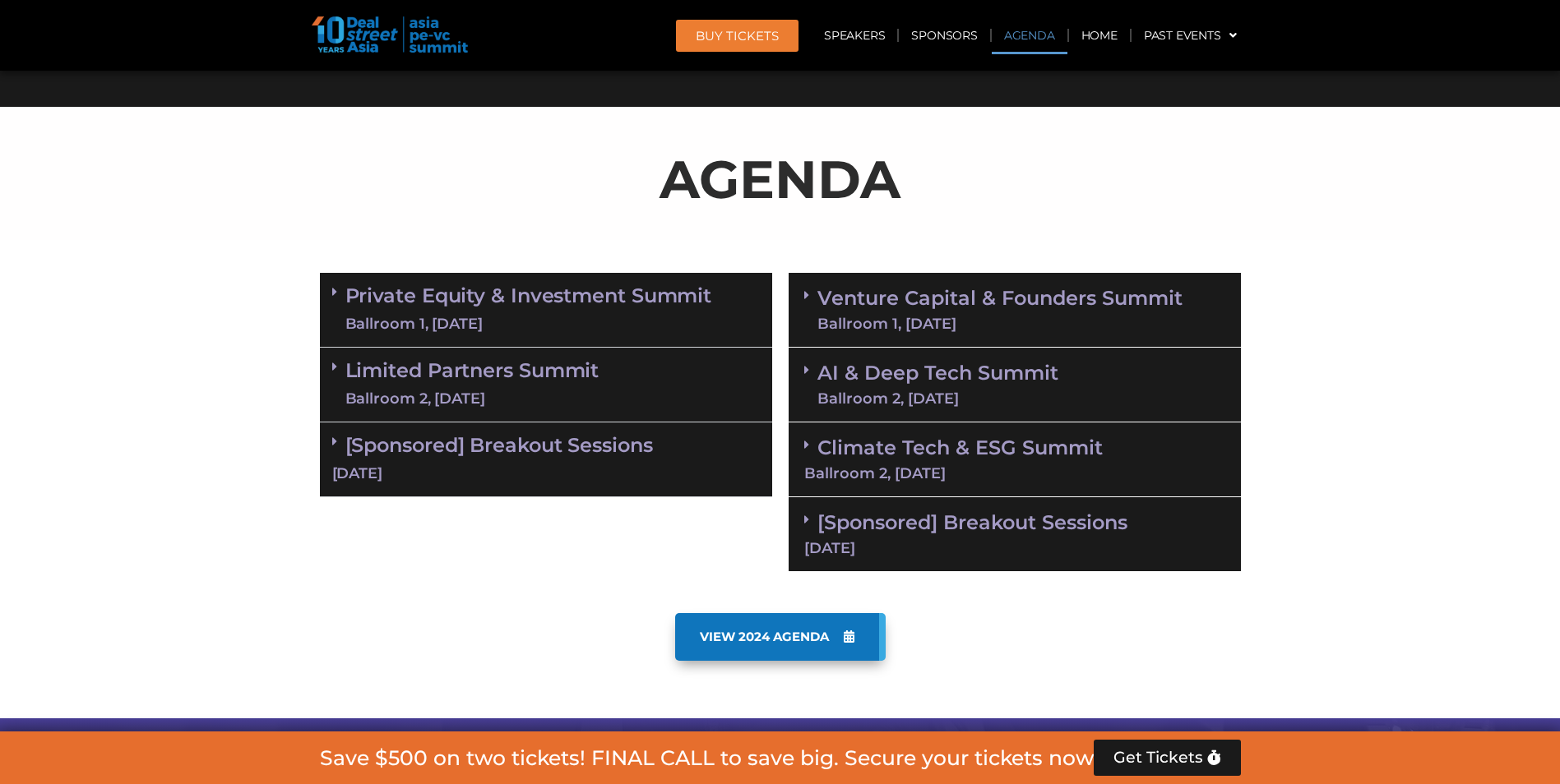
click at [589, 323] on div "Ballroom 1, [DATE]" at bounding box center [529, 324] width 367 height 20
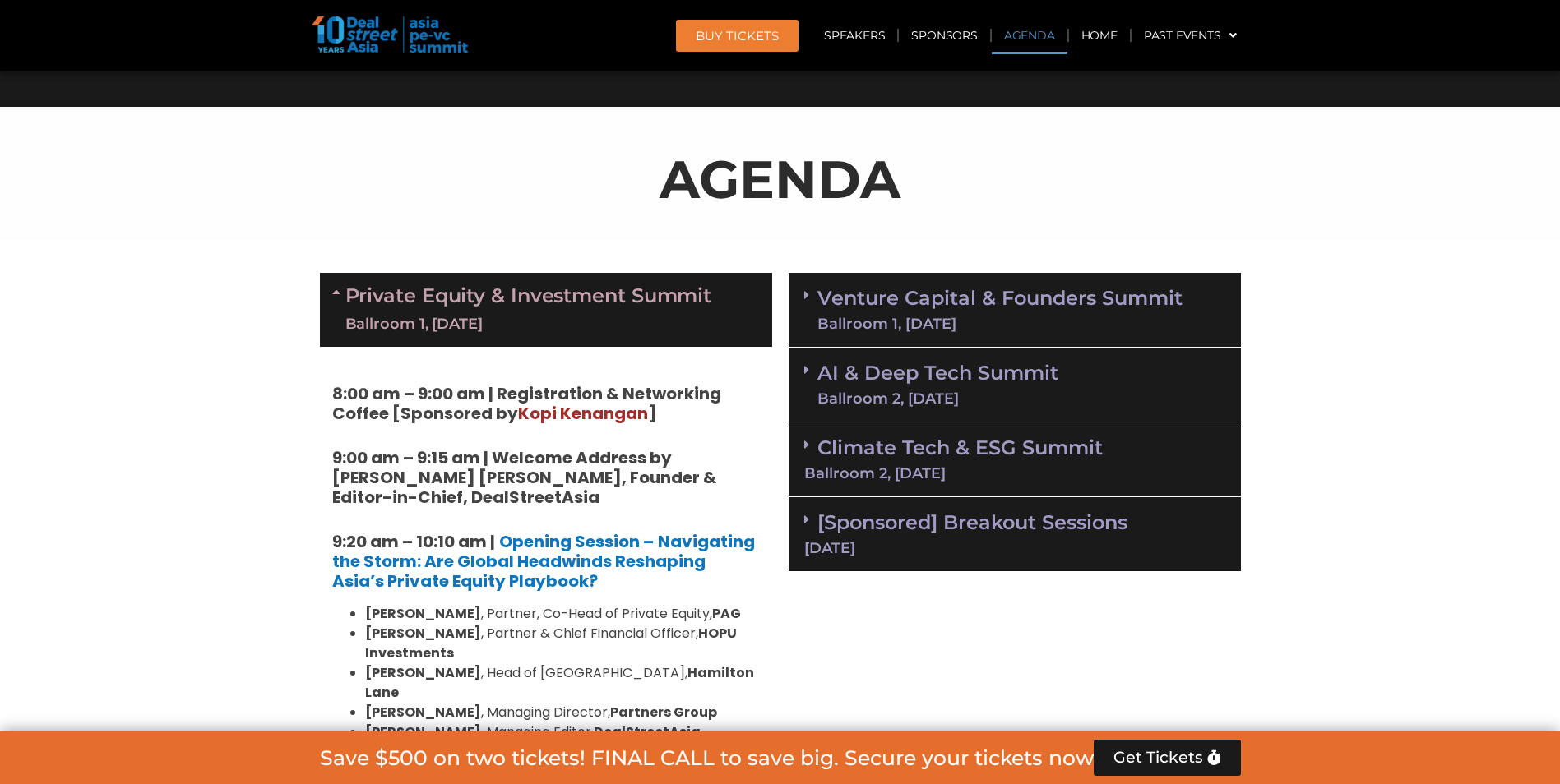
click at [902, 311] on link "Venture Capital & Founders​ Summit Ballroom 1, [DATE]" at bounding box center [1000, 310] width 365 height 43
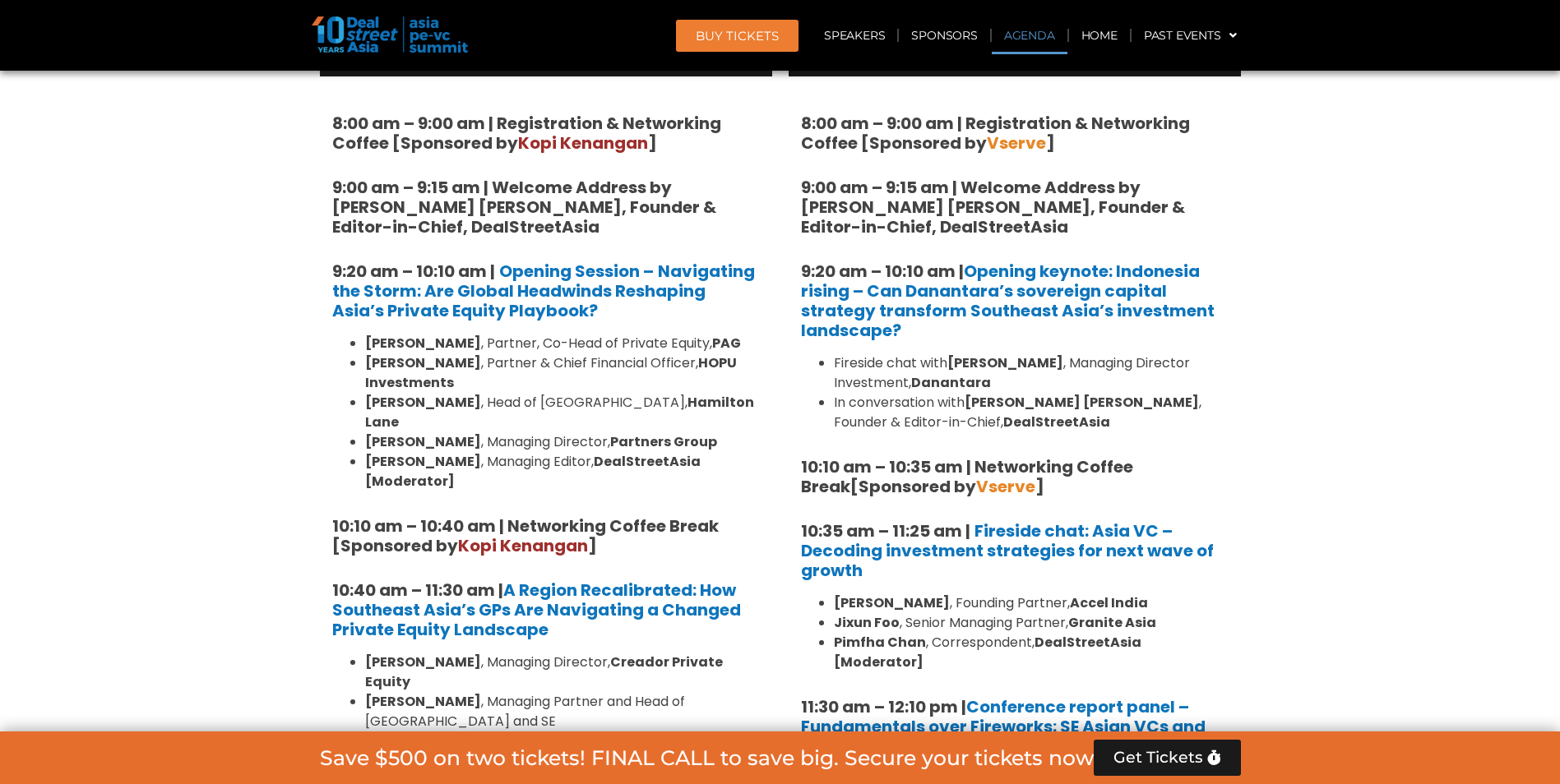
scroll to position [1075, 0]
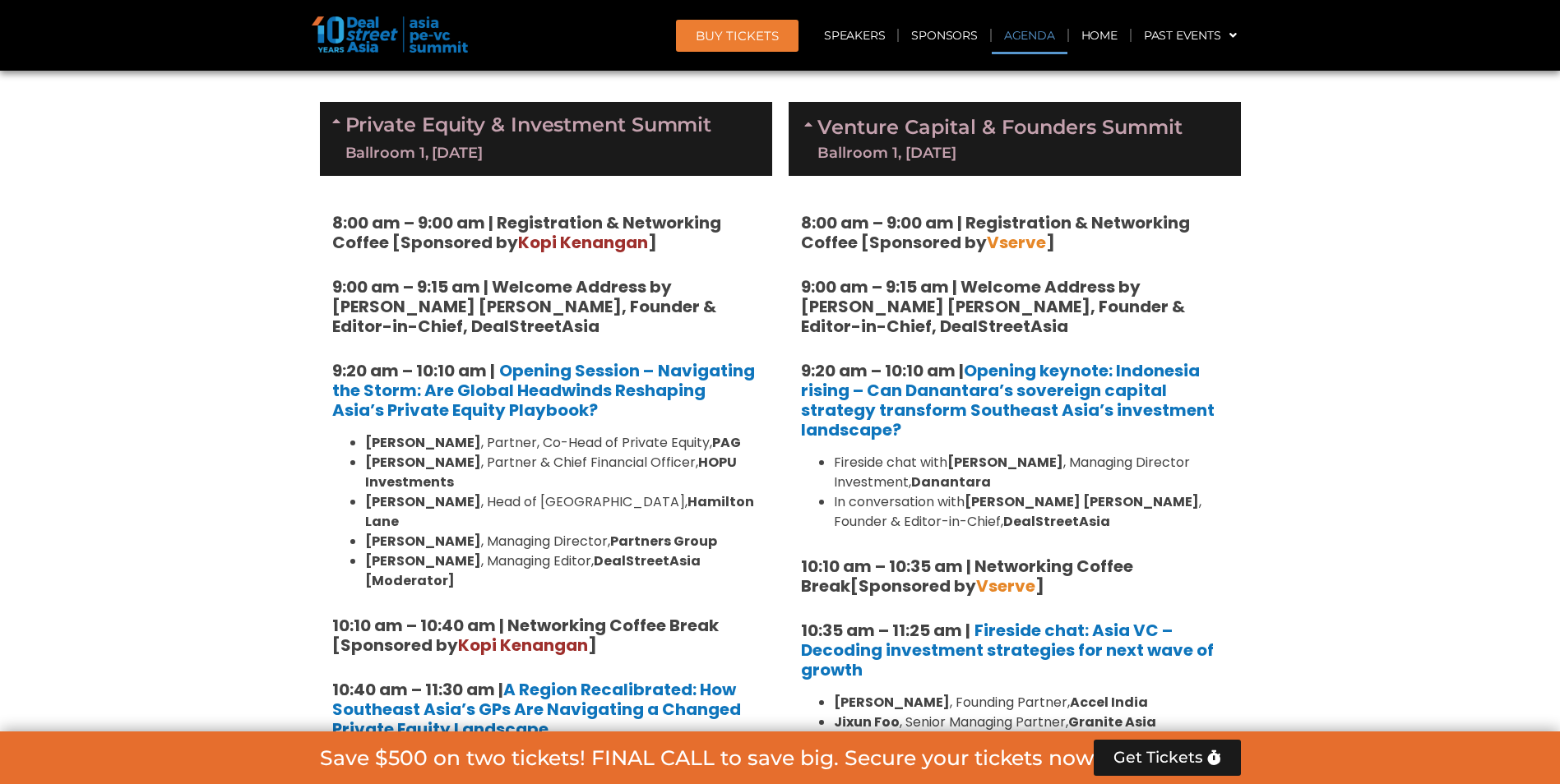
drag, startPoint x: 1435, startPoint y: 418, endPoint x: 1425, endPoint y: 421, distance: 10.4
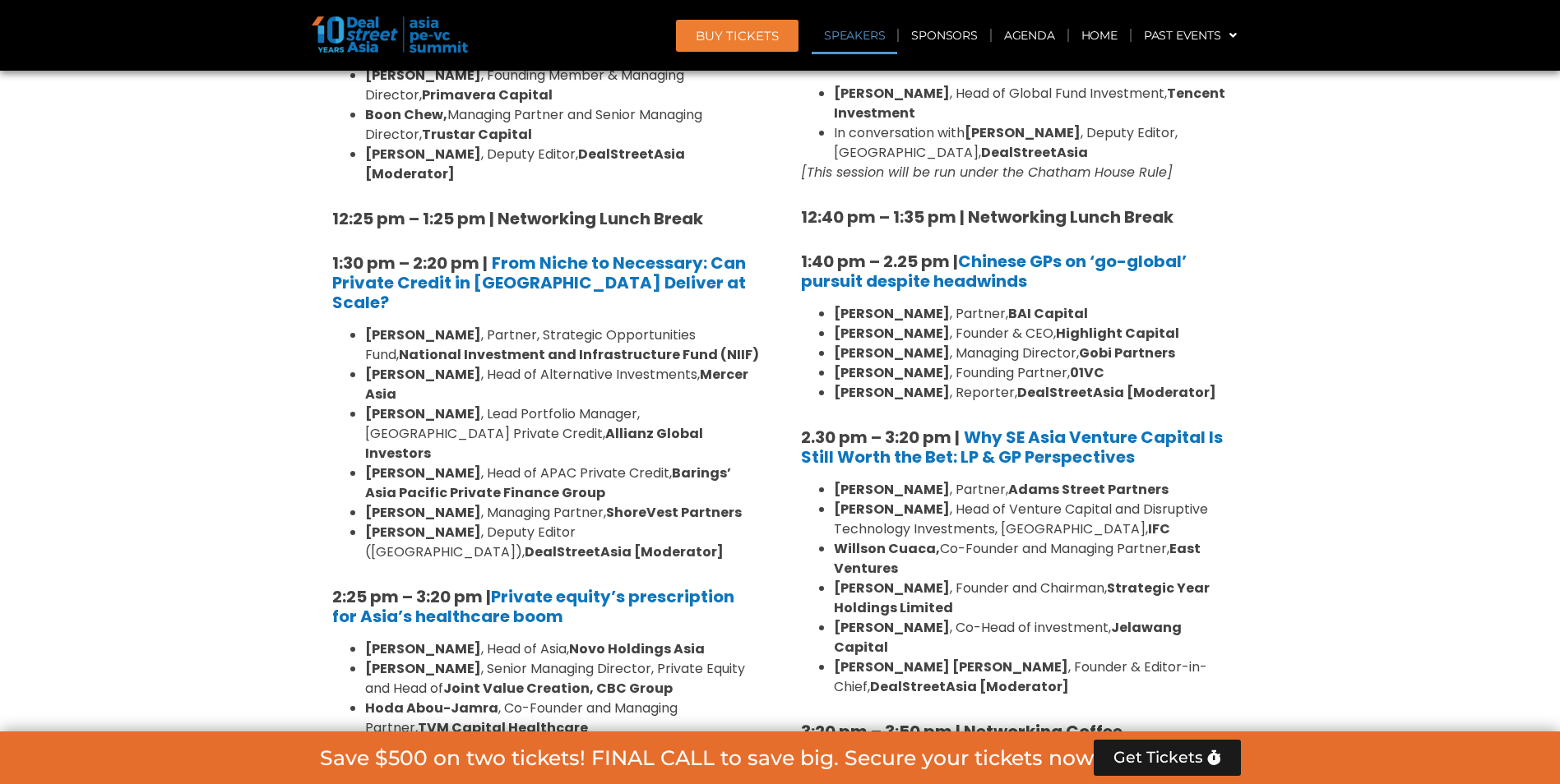
scroll to position [2144, 0]
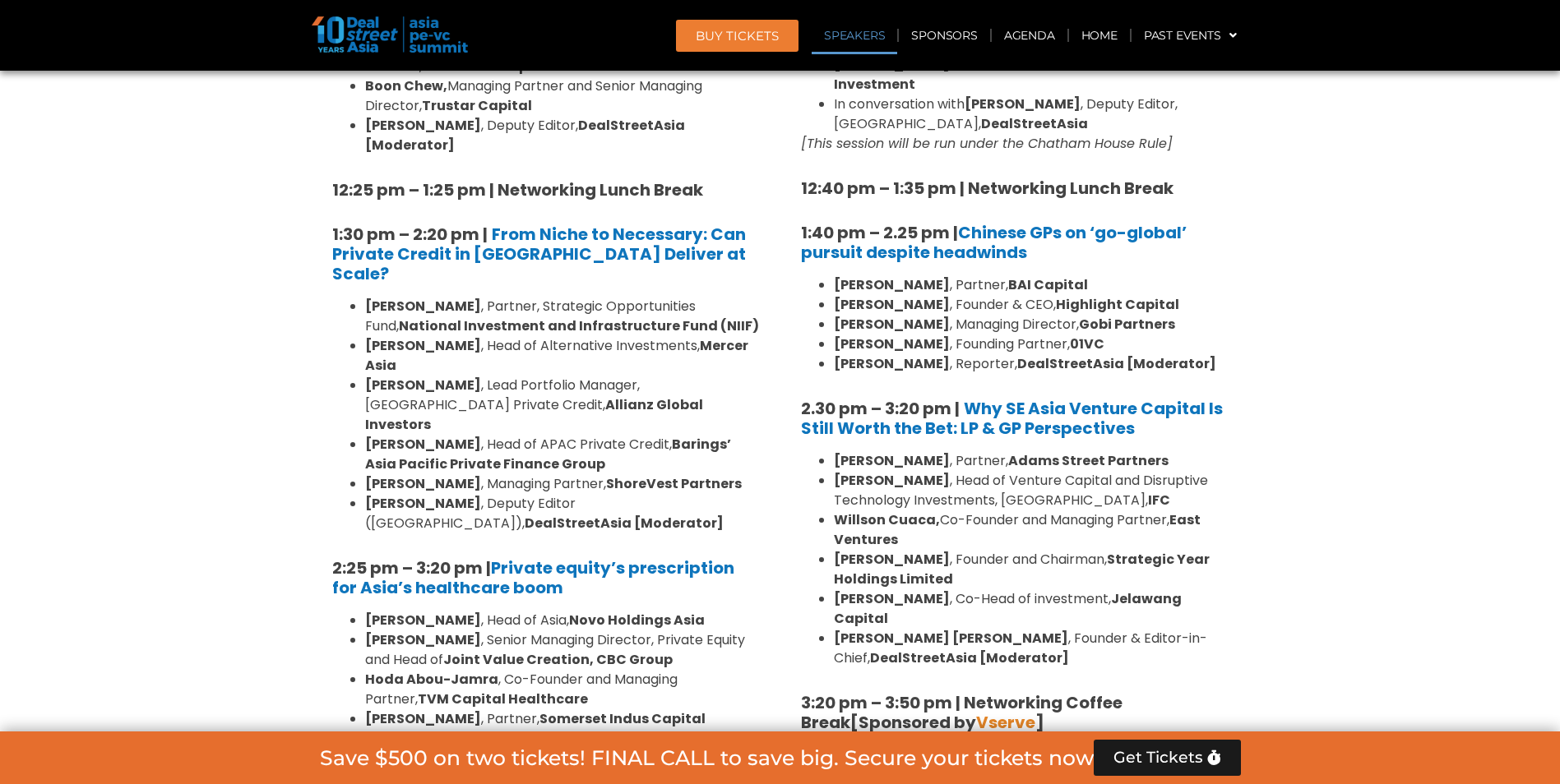
click at [1323, 385] on section "Private Equity & Investment Summit Ballroom 1, [DATE] 8:00 am – 9:00 am | Regis…" at bounding box center [780, 443] width 1560 height 2836
click at [1310, 484] on section "Private Equity & Investment Summit Ballroom 1, [DATE] 8:00 am – 9:00 am | Regis…" at bounding box center [780, 443] width 1560 height 2836
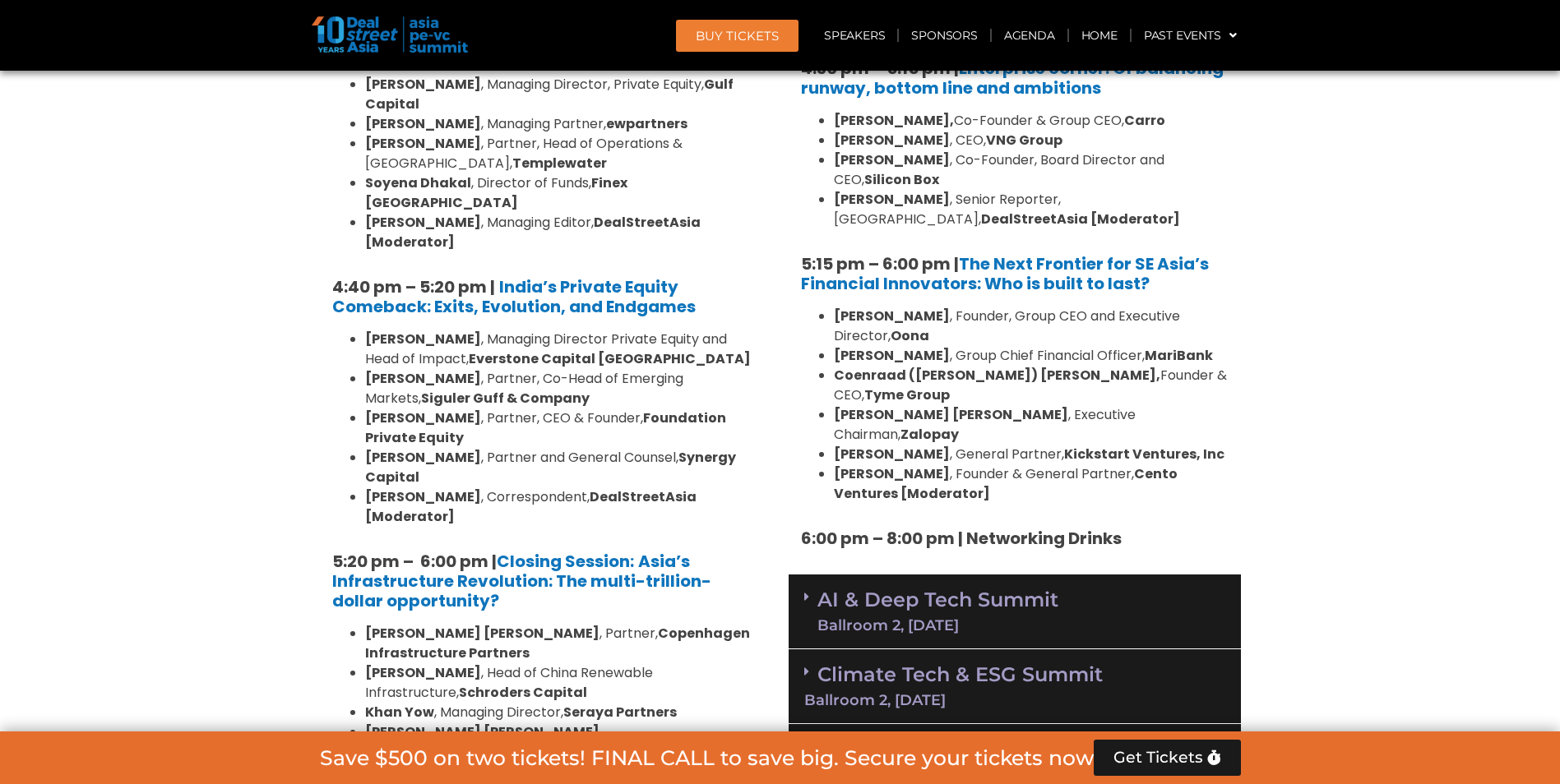
scroll to position [3213, 0]
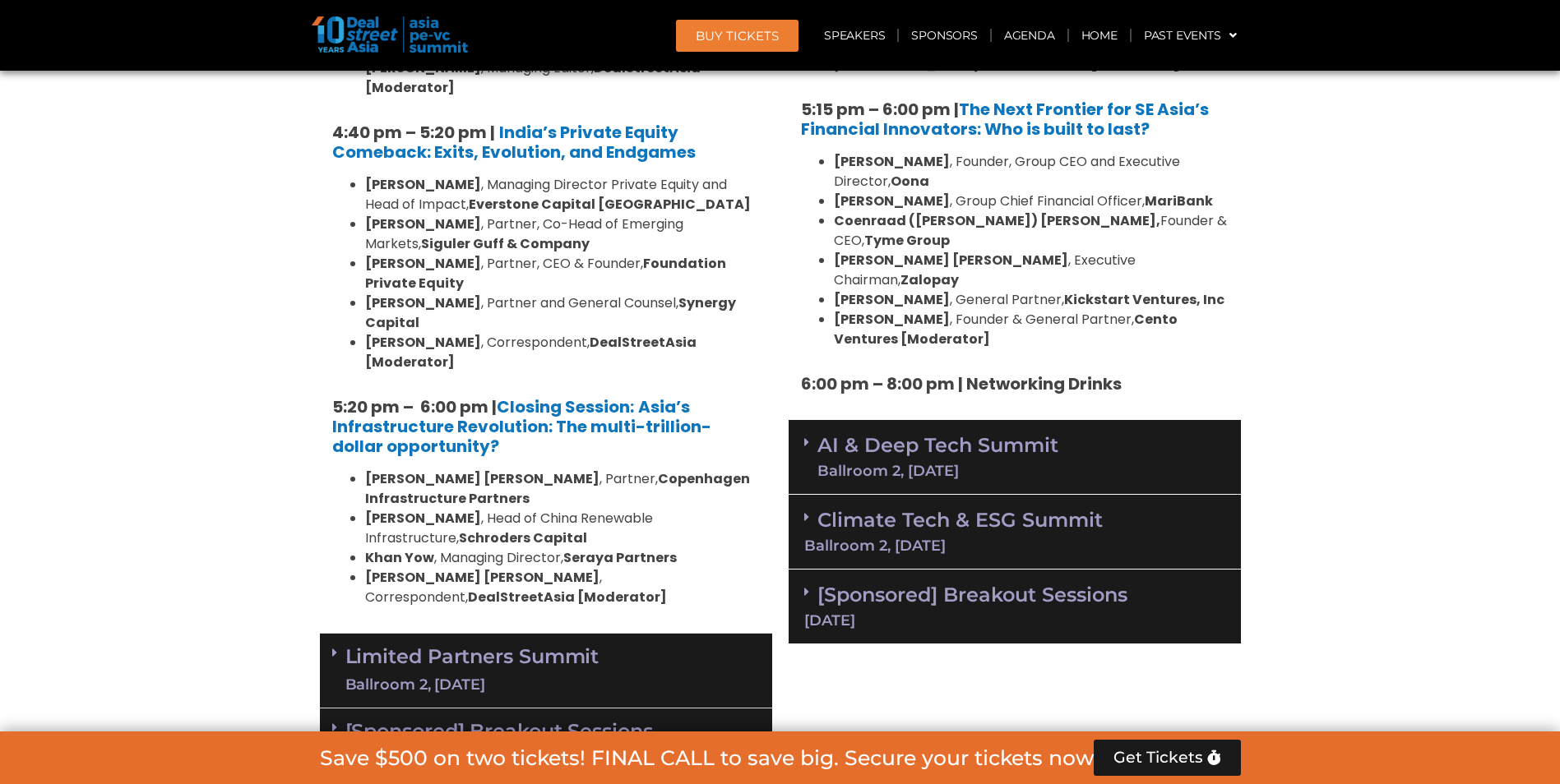
click at [708, 634] on div "Limited Partners [GEOGRAPHIC_DATA] 2, [DATE]" at bounding box center [546, 672] width 452 height 75
click at [1014, 436] on link "AI & Deep Tech Summit Ballroom 2, [DATE]" at bounding box center [938, 457] width 241 height 43
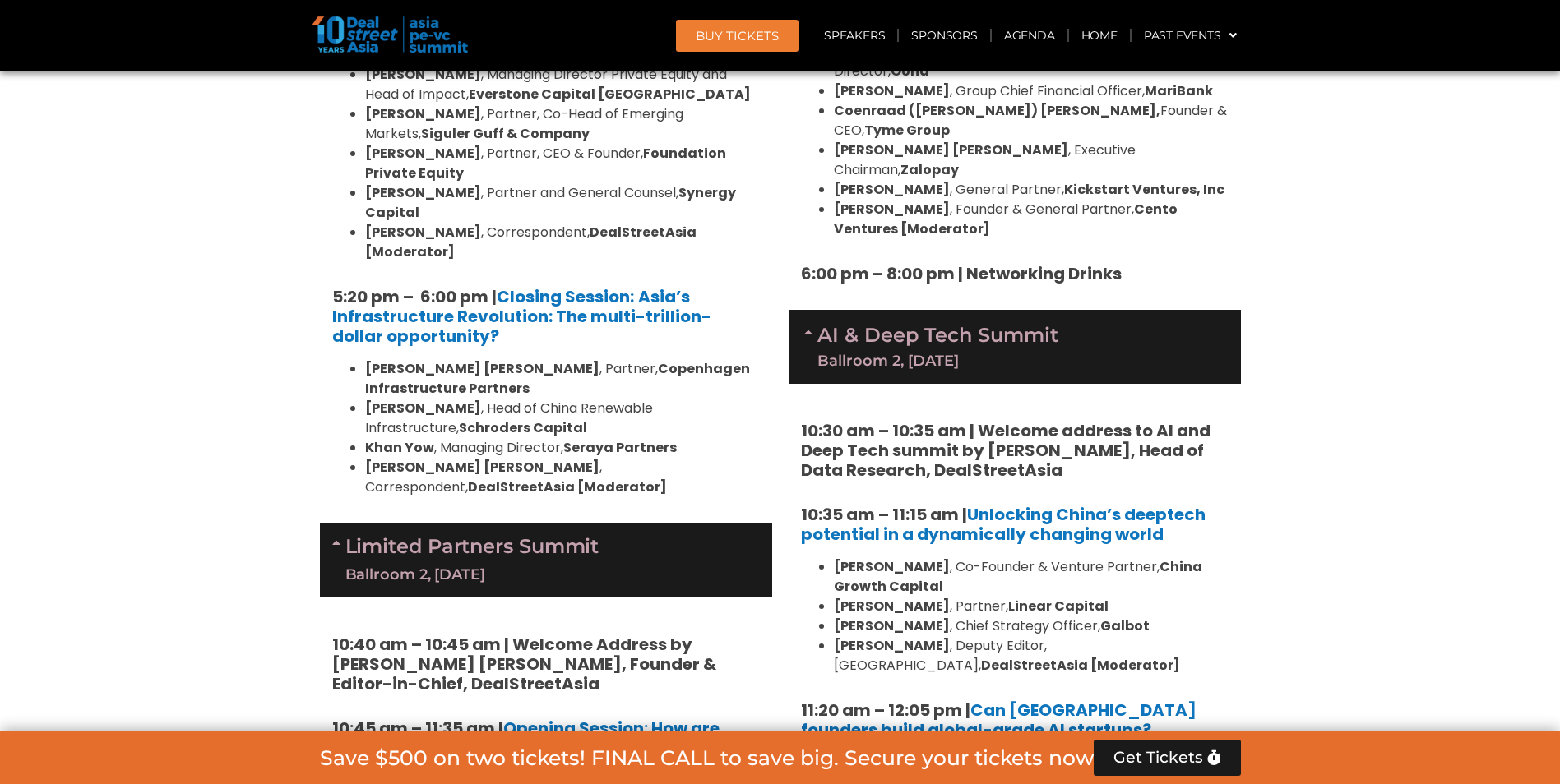
scroll to position [3295, 0]
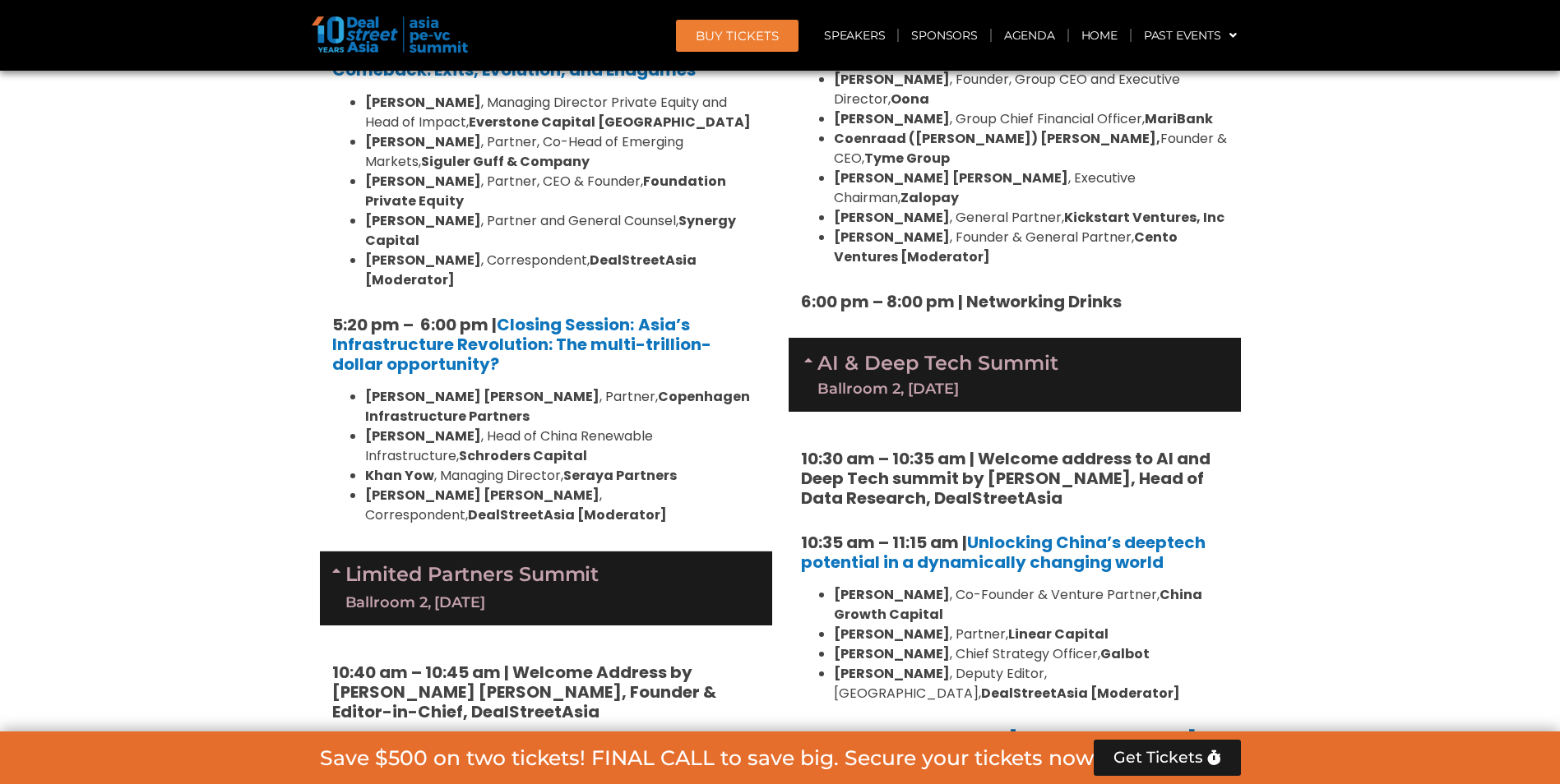
click at [1346, 486] on section "Private Equity & Investment Summit Ballroom 1, [DATE] 8:00 am – 9:00 am | Regis…" at bounding box center [780, 223] width 1560 height 4699
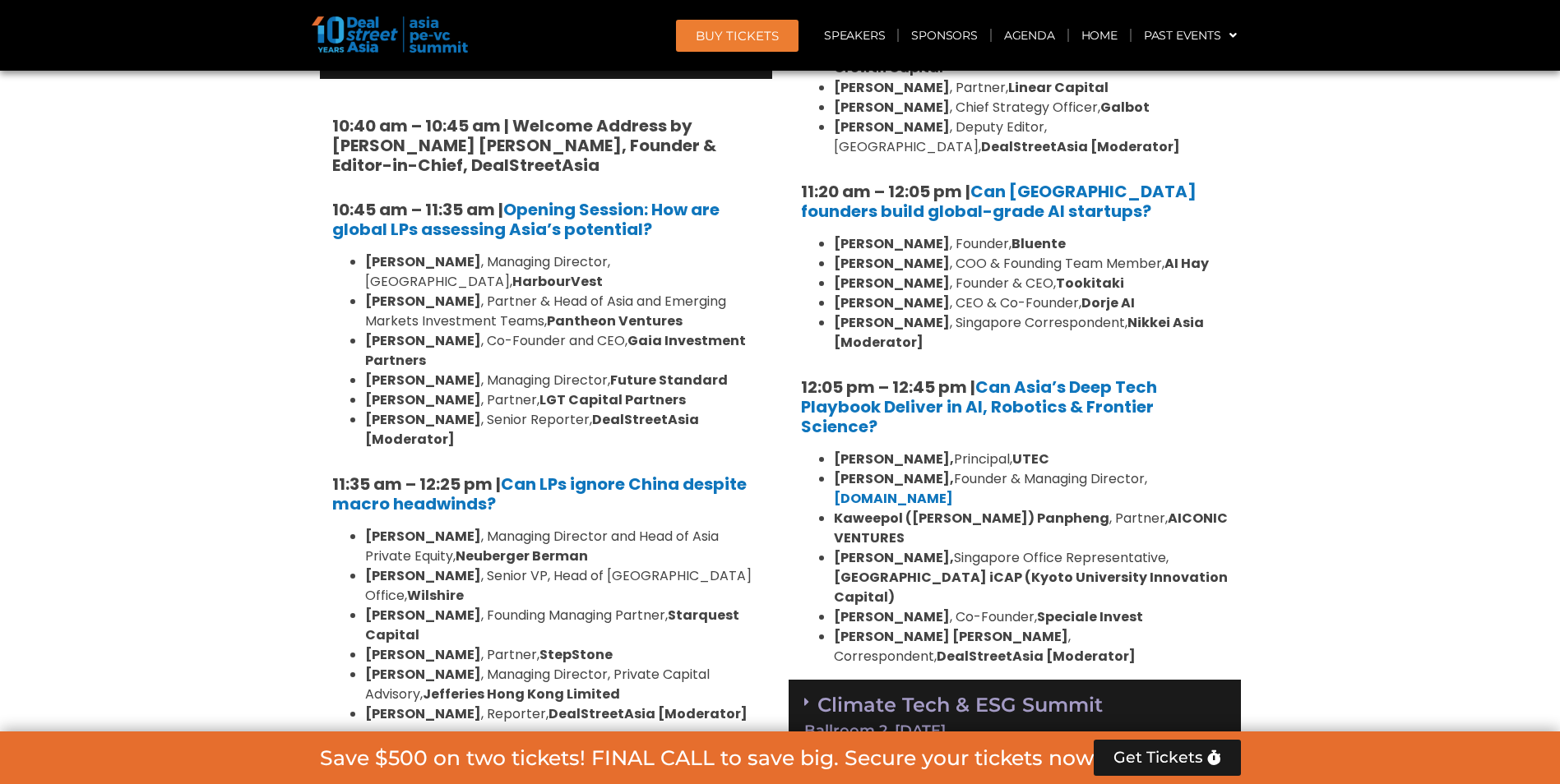
scroll to position [3871, 0]
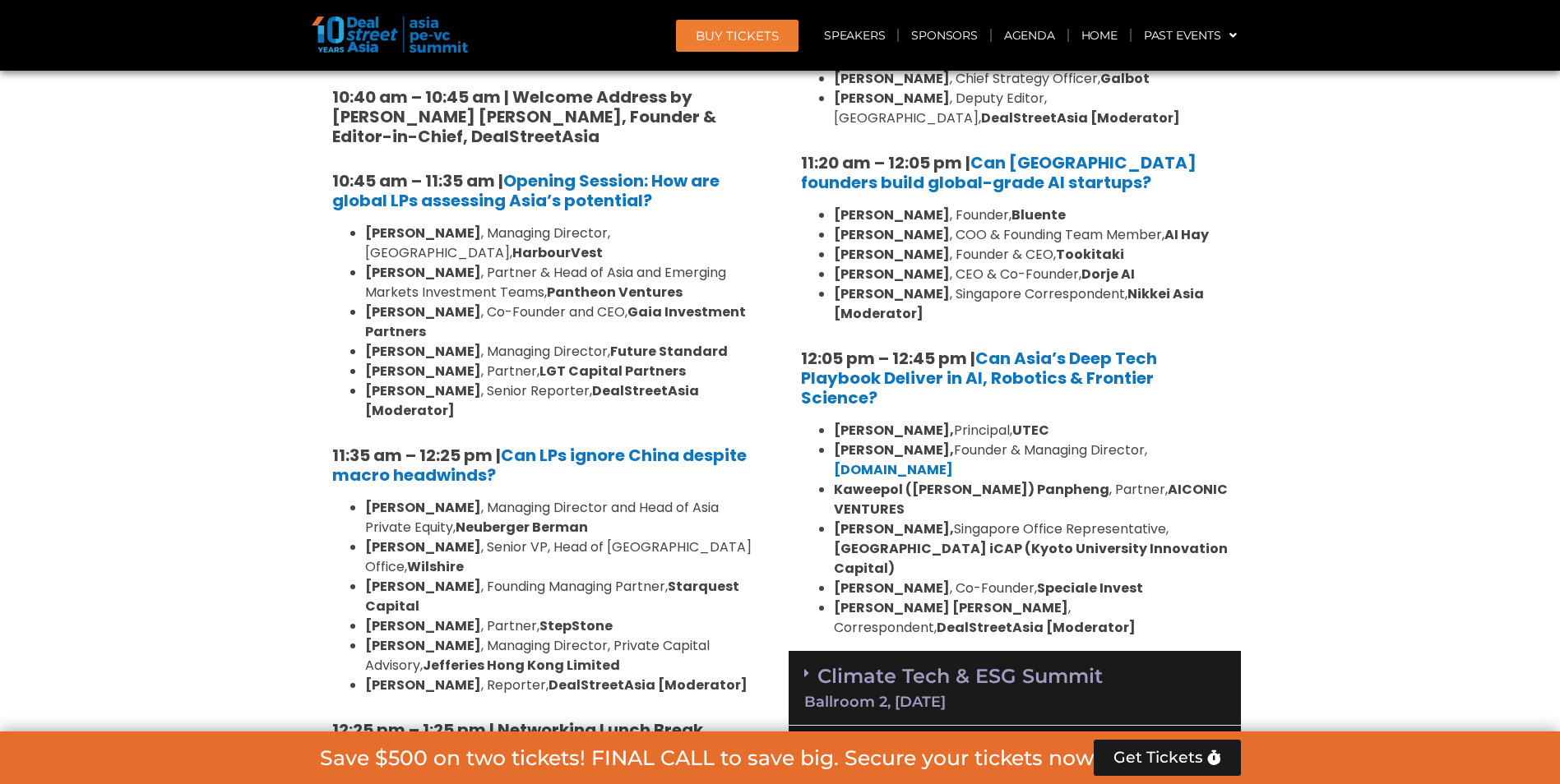
click at [986, 695] on div "Ballroom 2, [DATE]" at bounding box center [1015, 701] width 421 height 14
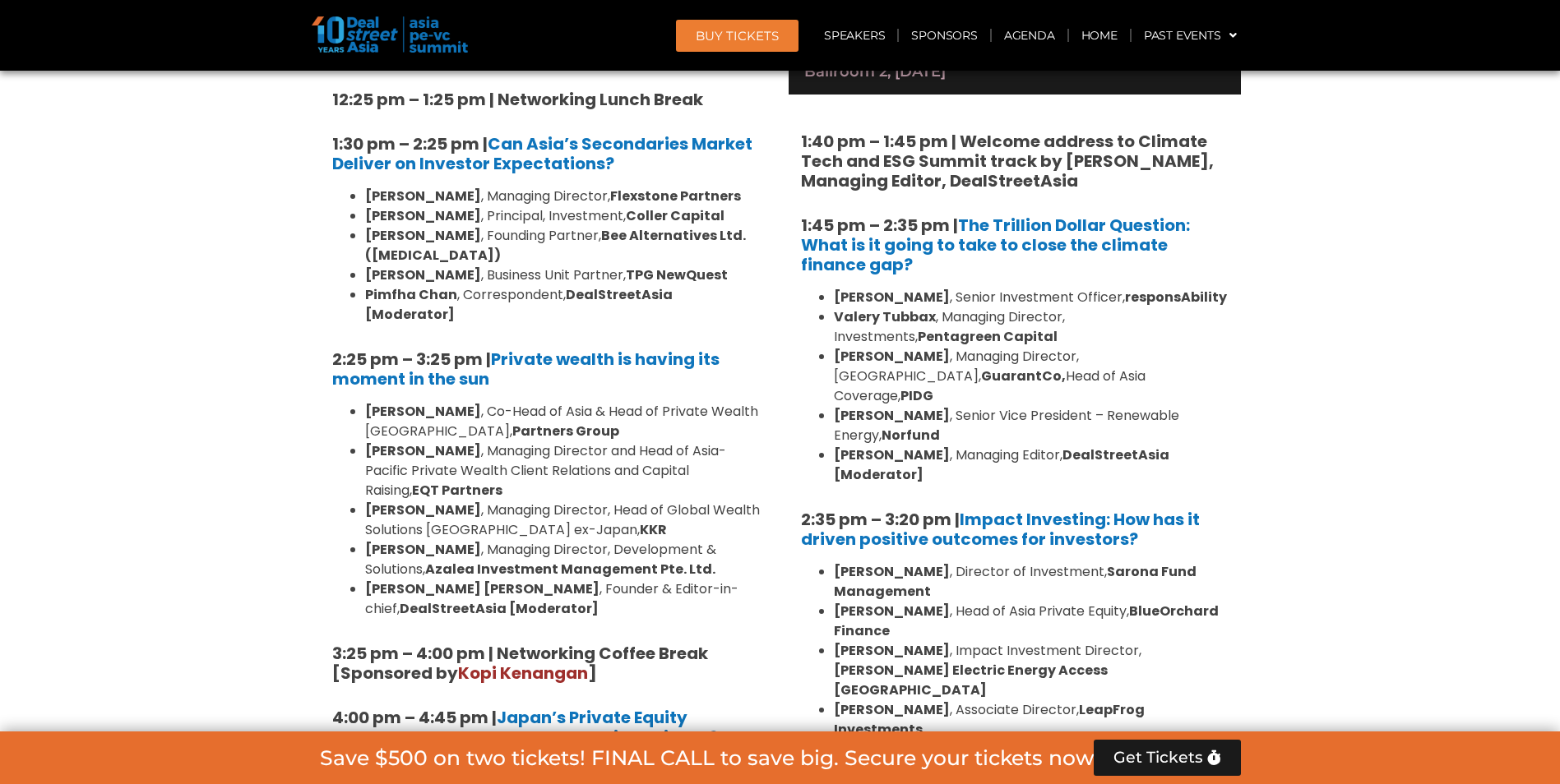
scroll to position [4529, 0]
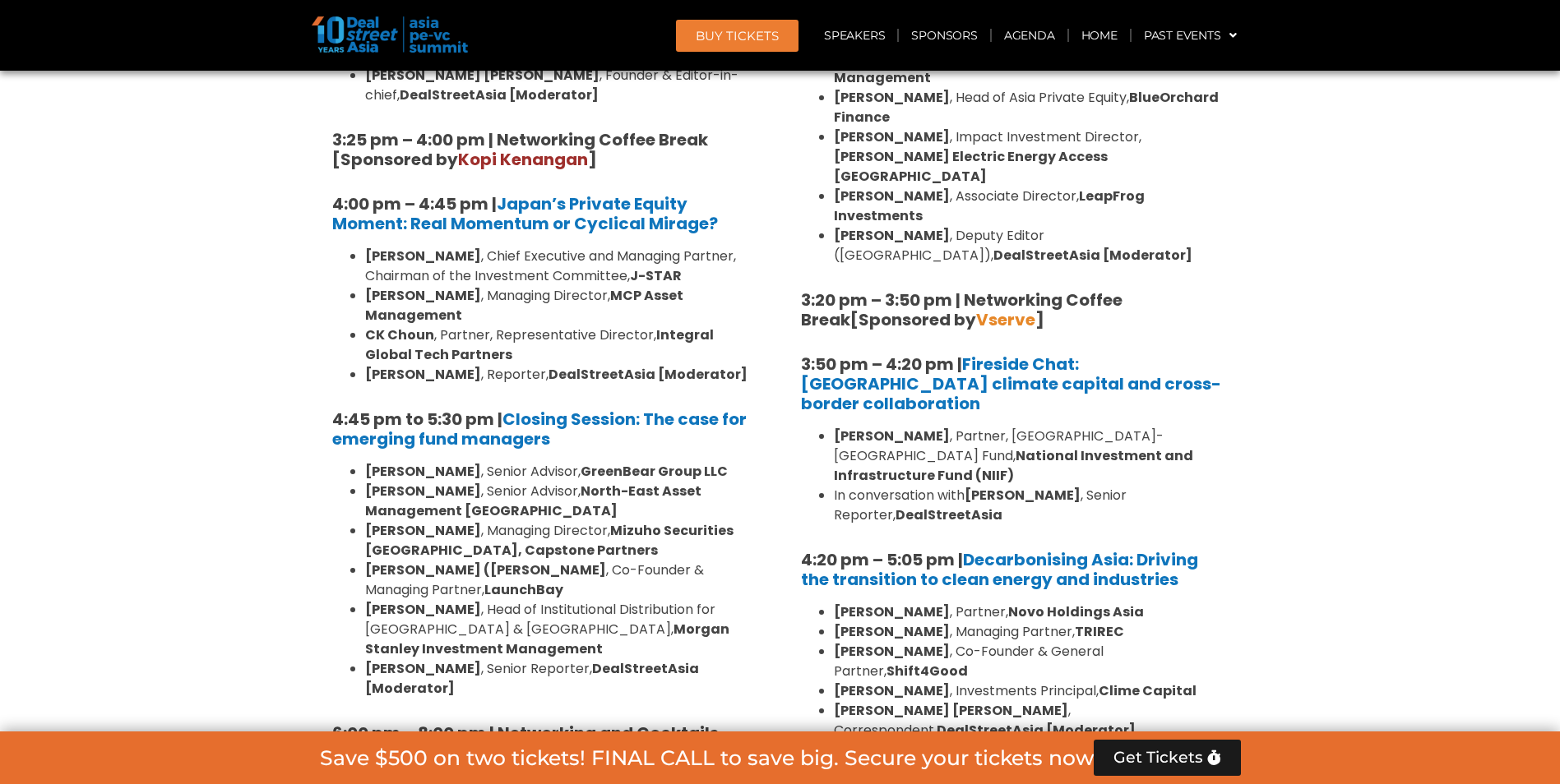
scroll to position [5022, 0]
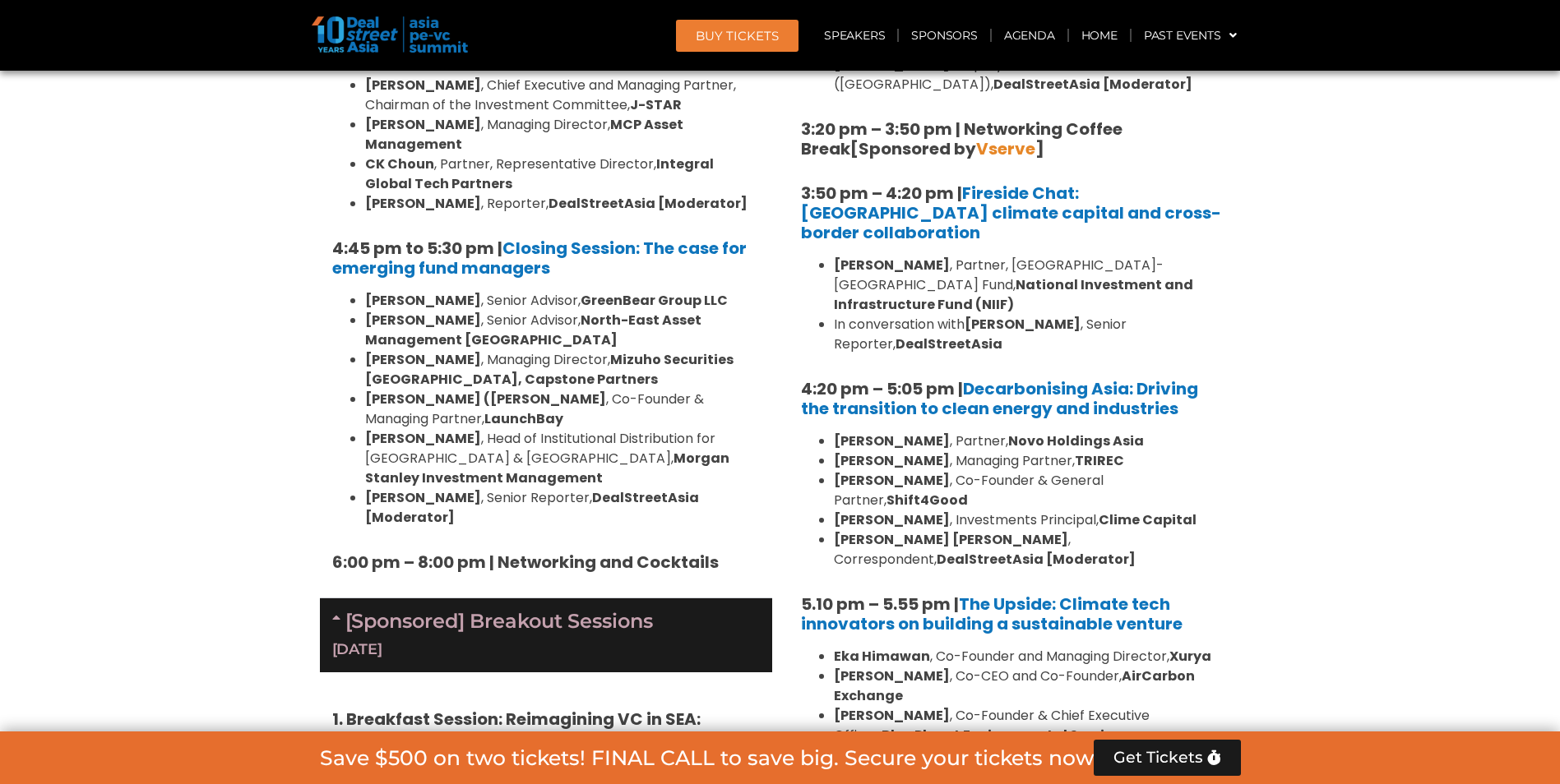
scroll to position [5104, 0]
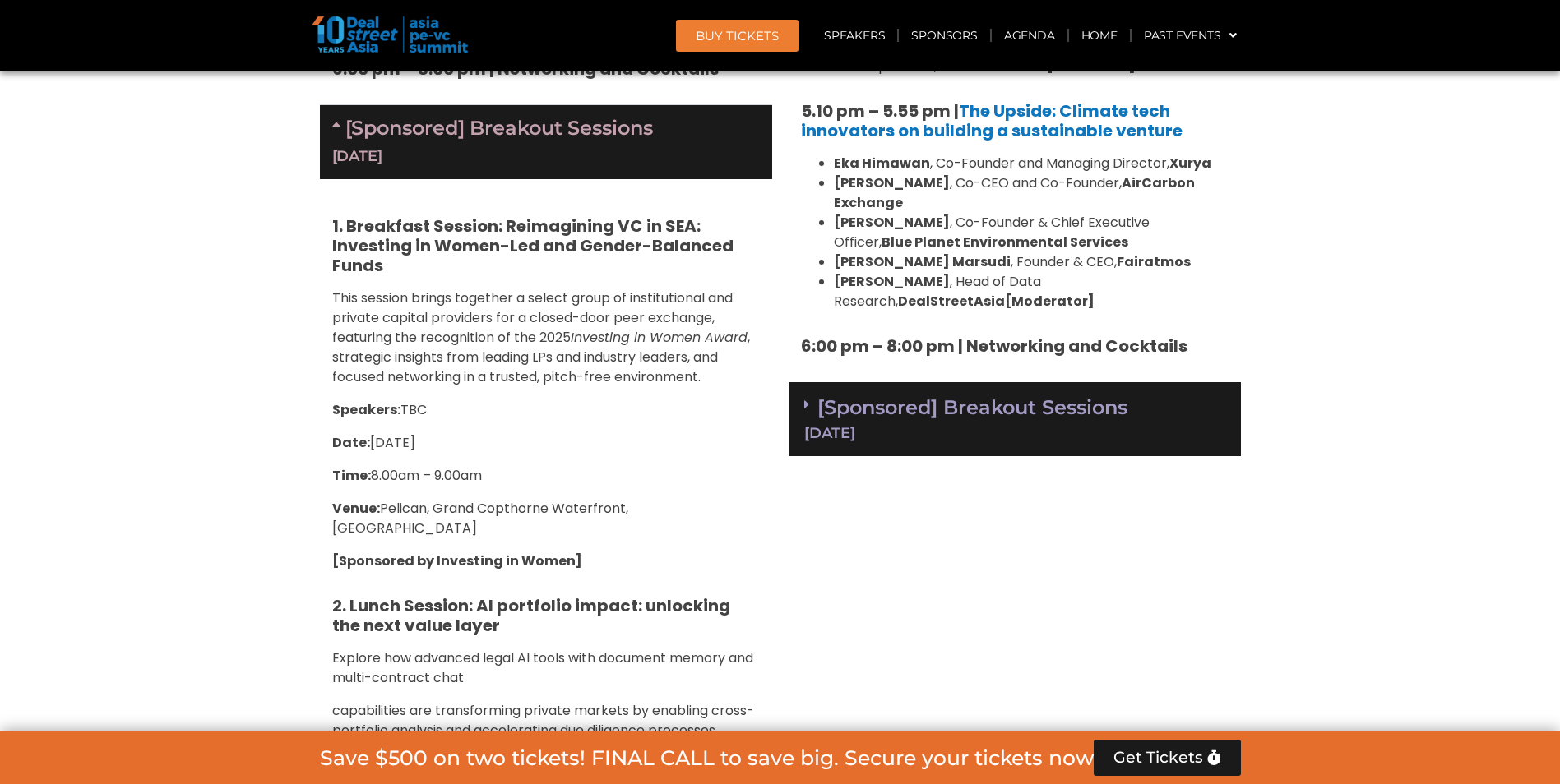
drag, startPoint x: 965, startPoint y: 150, endPoint x: 1017, endPoint y: 157, distance: 52.5
click at [965, 426] on div "[DATE]" at bounding box center [1015, 432] width 421 height 14
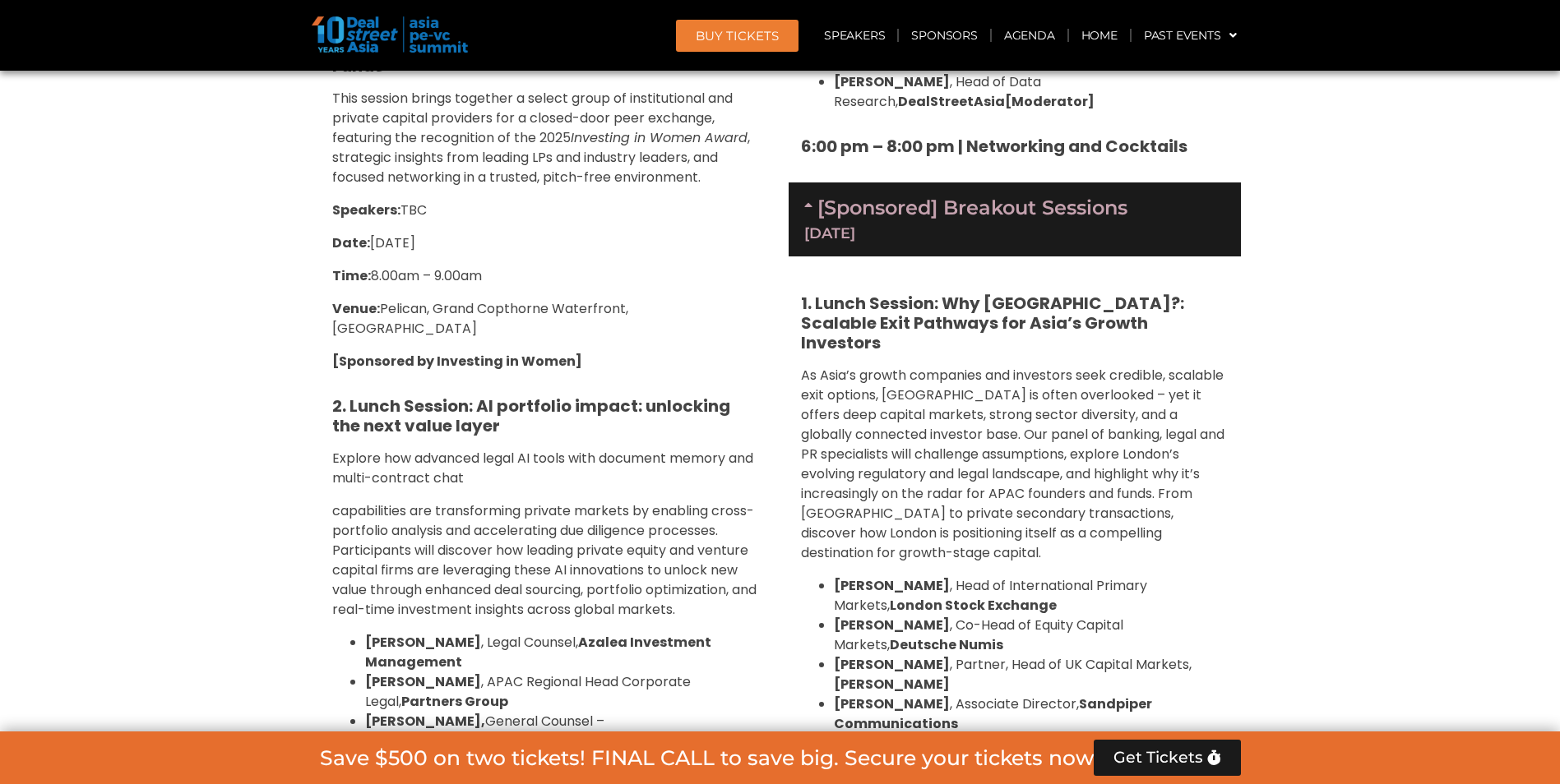
scroll to position [6091, 0]
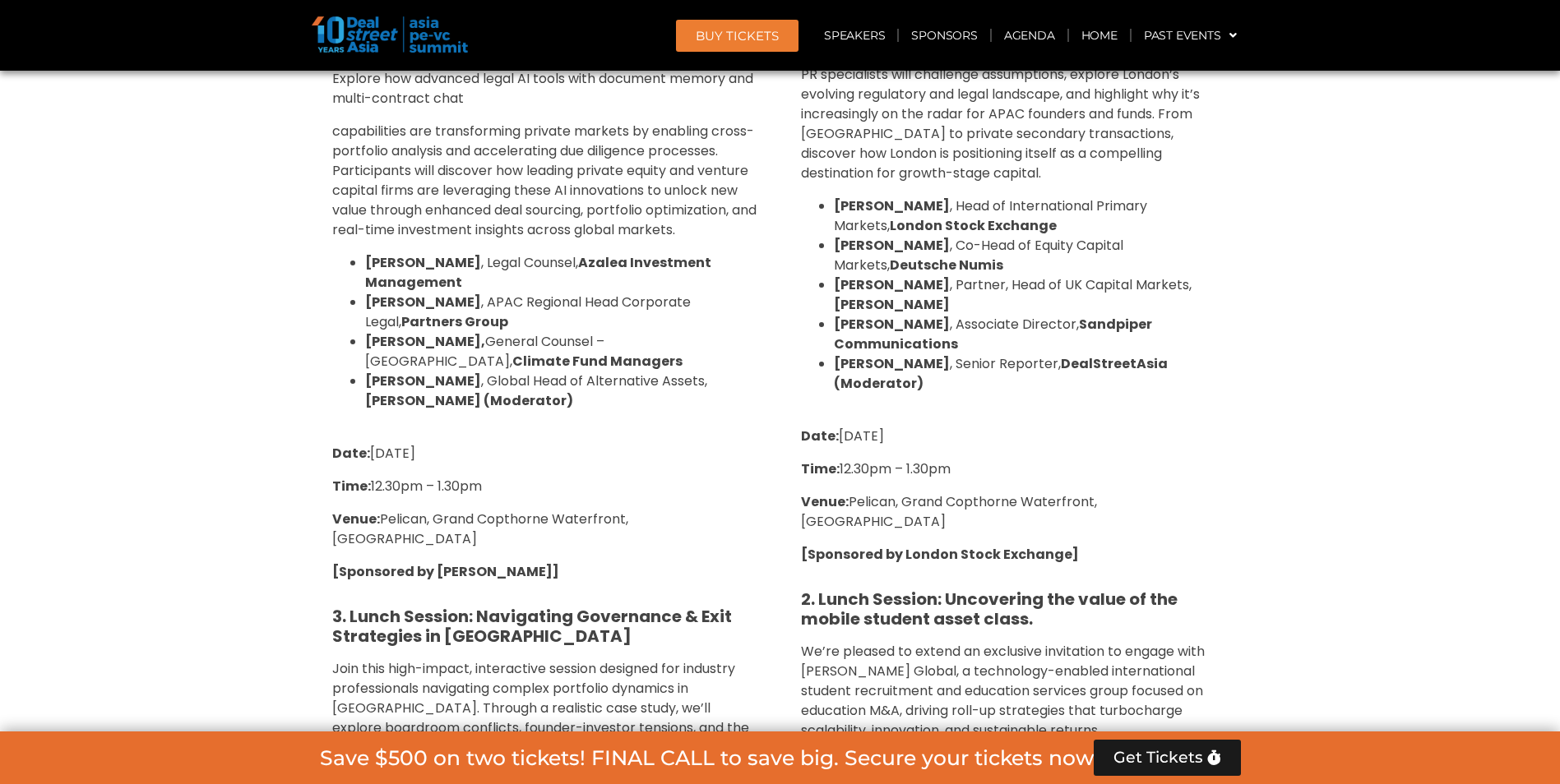
scroll to position [6255, 0]
